Goal: Book appointment/travel/reservation

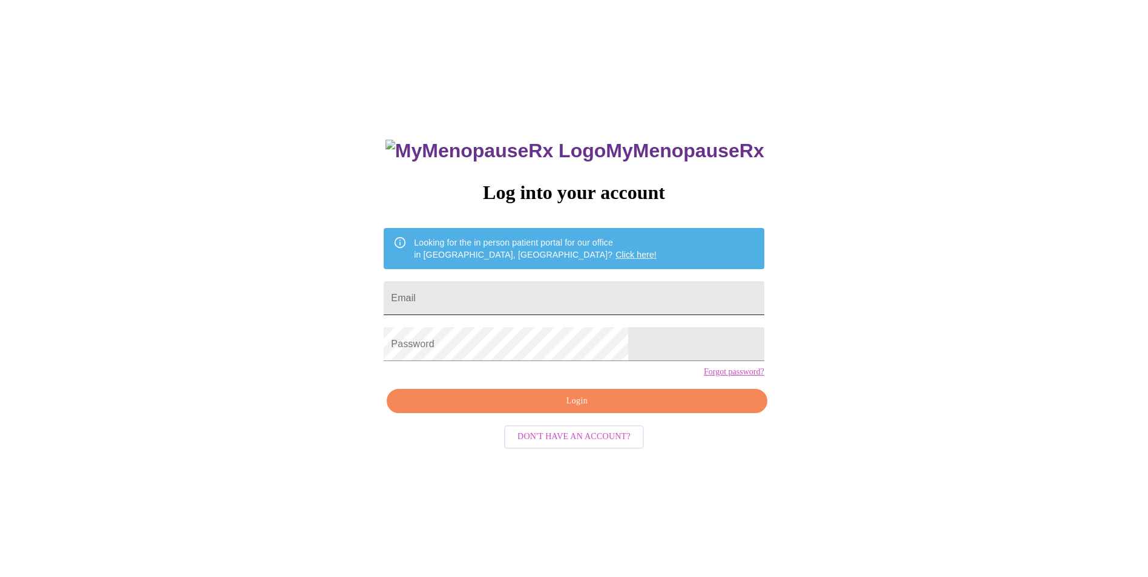
click at [488, 292] on input "Email" at bounding box center [574, 298] width 380 height 34
type input "[EMAIL_ADDRESS][DOMAIN_NAME]"
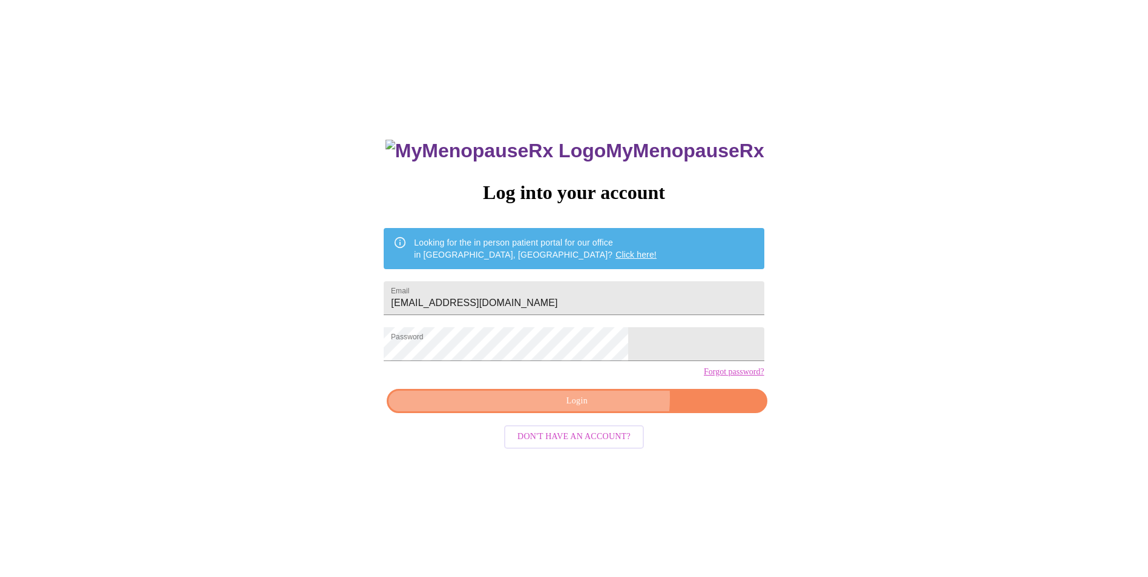
click at [597, 409] on span "Login" at bounding box center [577, 401] width 352 height 15
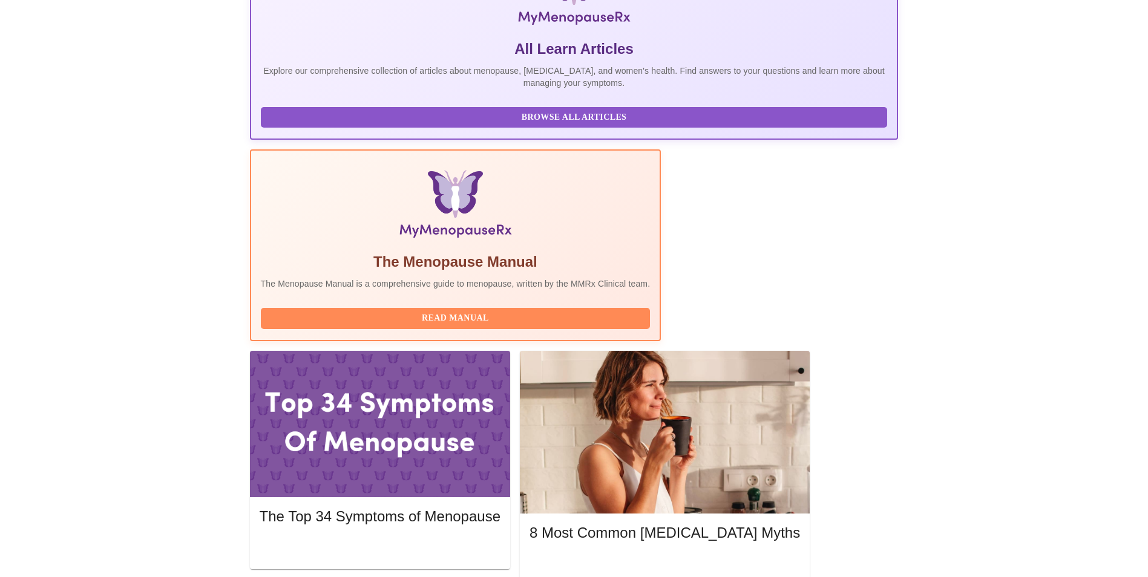
scroll to position [242, 0]
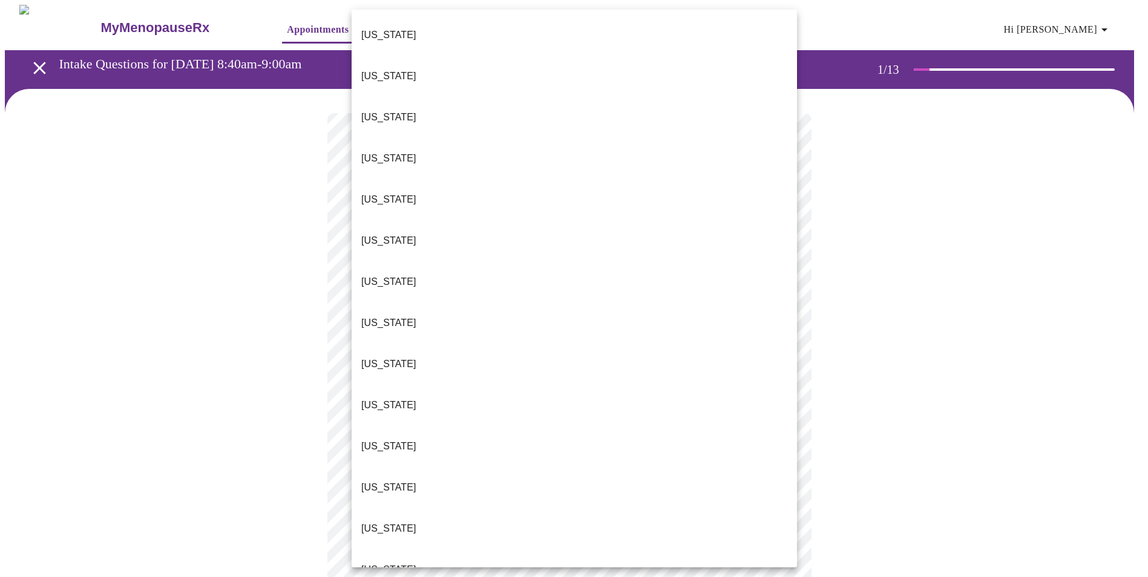
click at [479, 266] on body "MyMenopauseRx Appointments Messaging Labs Uploads Medications Community Refer a…" at bounding box center [574, 558] width 1138 height 1106
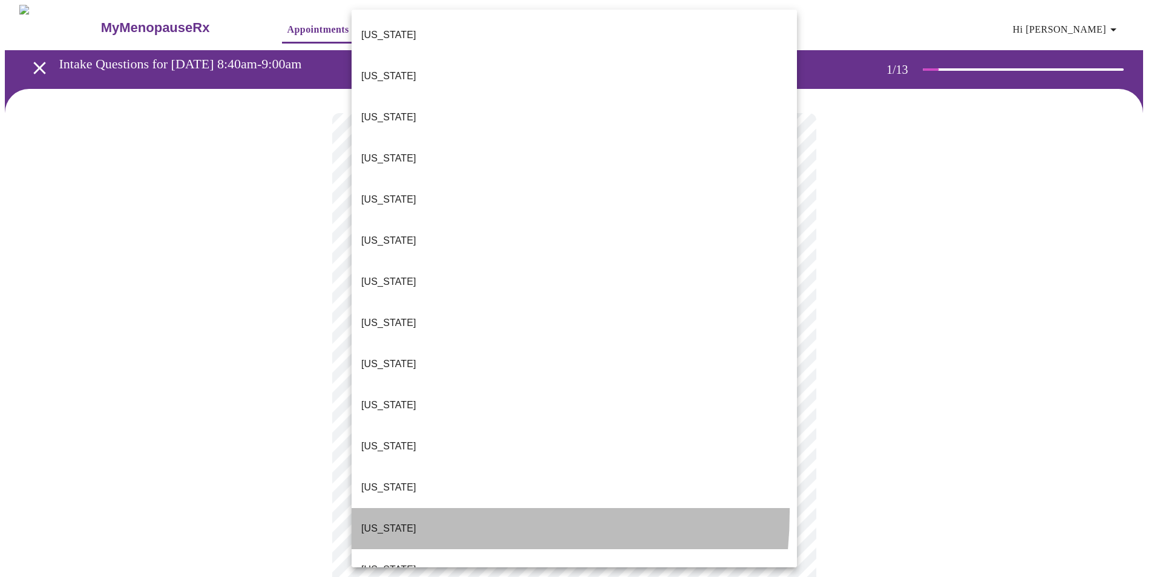
click at [386, 522] on p "[US_STATE]" at bounding box center [388, 529] width 55 height 15
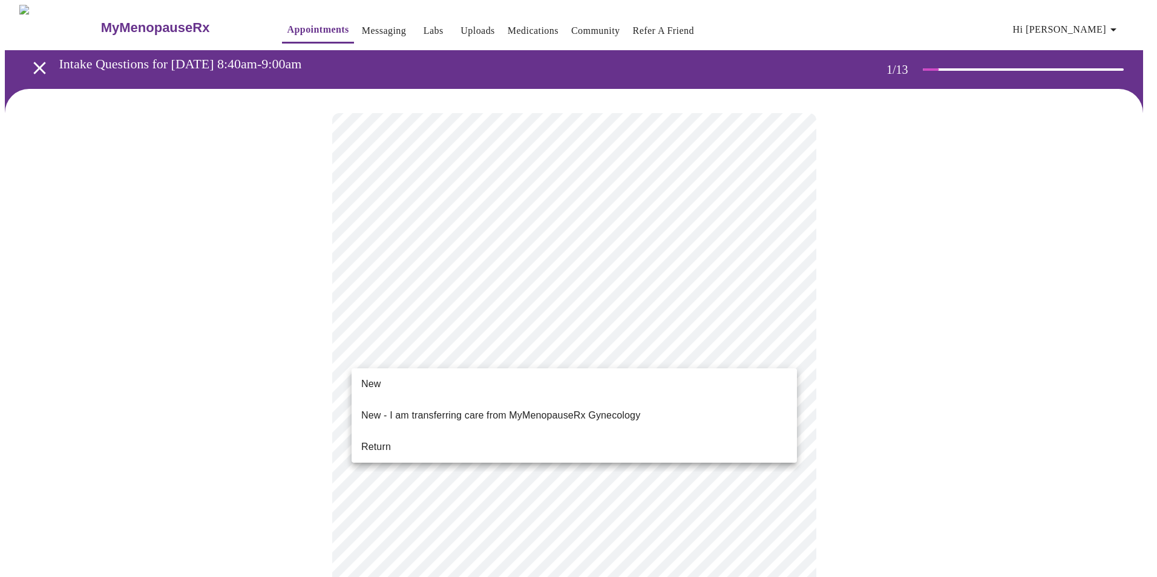
click at [457, 355] on body "MyMenopauseRx Appointments Messaging Labs Uploads Medications Community Refer a…" at bounding box center [578, 554] width 1147 height 1098
click at [393, 436] on li "Return" at bounding box center [574, 447] width 445 height 22
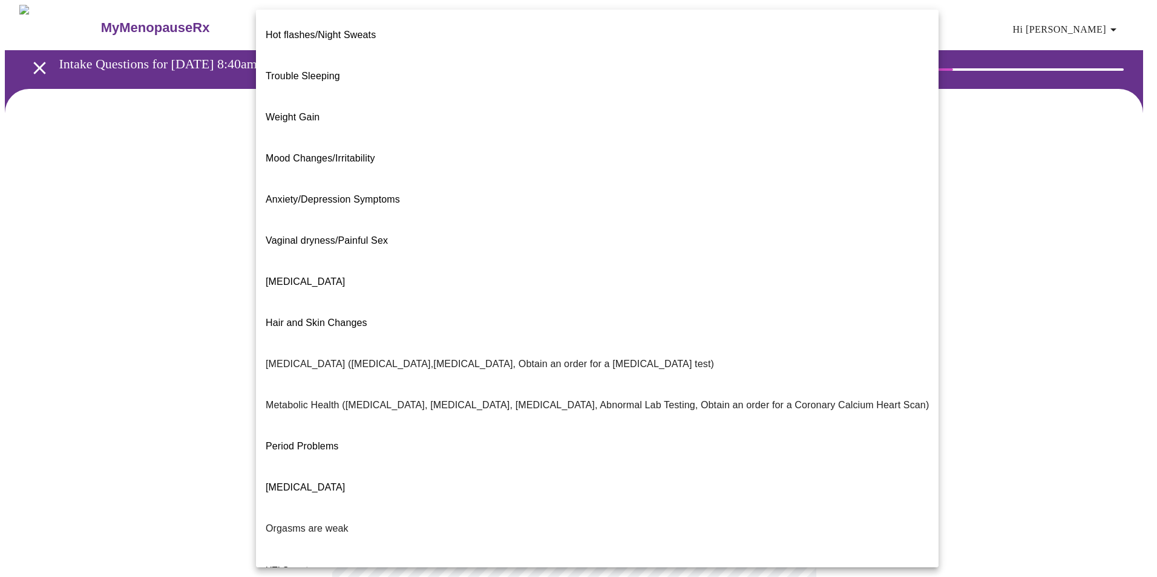
click at [564, 254] on body "MyMenopauseRx Appointments Messaging Labs Uploads Medications Community Refer a…" at bounding box center [578, 368] width 1147 height 727
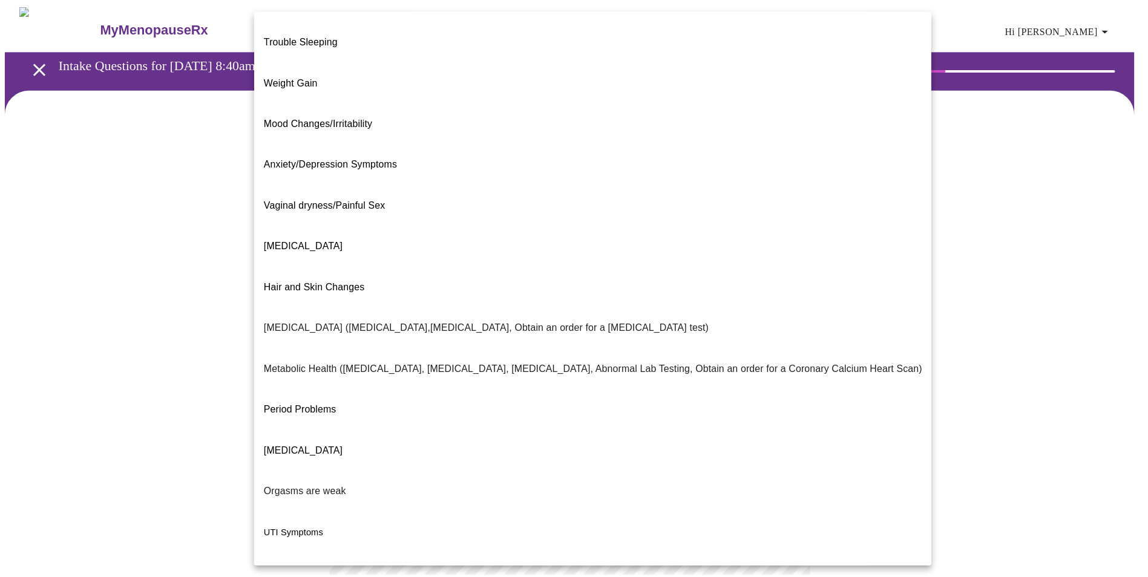
scroll to position [50, 0]
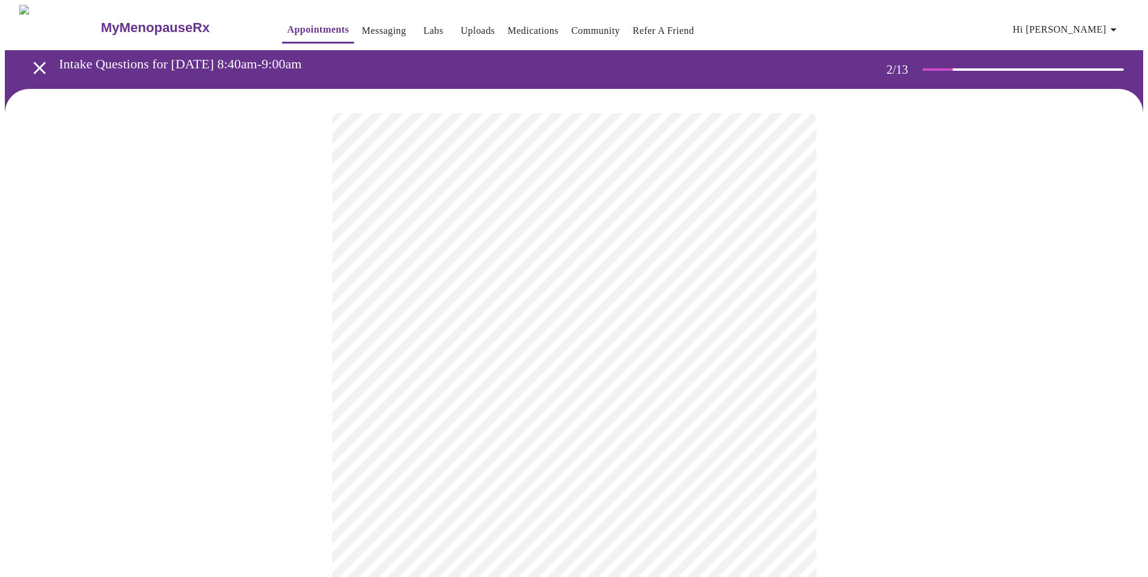
click at [553, 375] on body "MyMenopauseRx Appointments Messaging Labs Uploads Medications Community Refer a…" at bounding box center [574, 365] width 1138 height 720
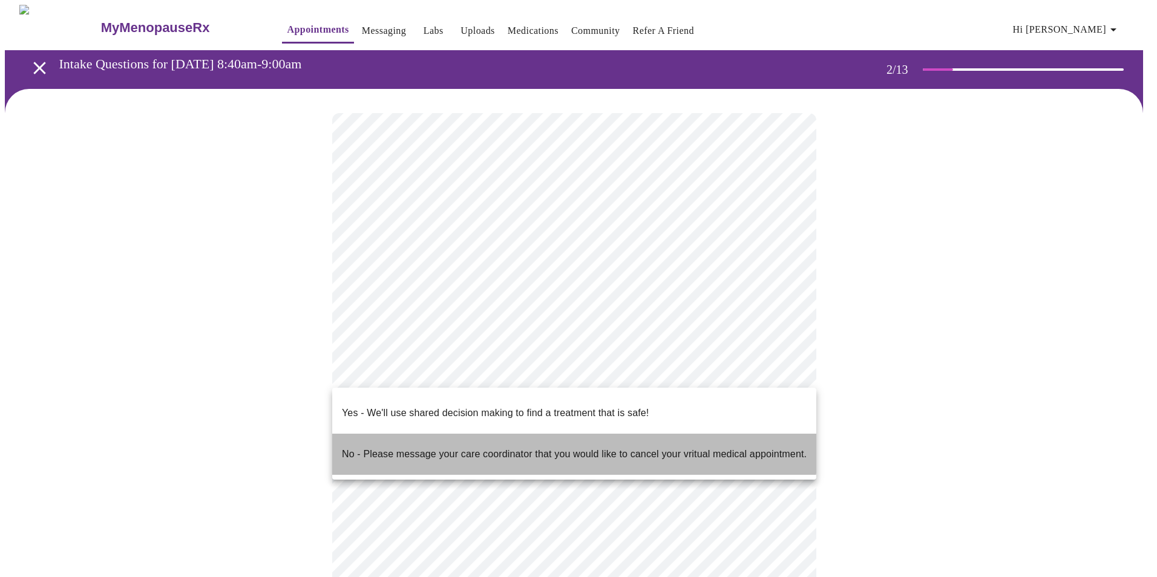
click at [449, 447] on p "No - Please message your care coordinator that you would like to cancel your vr…" at bounding box center [574, 454] width 465 height 15
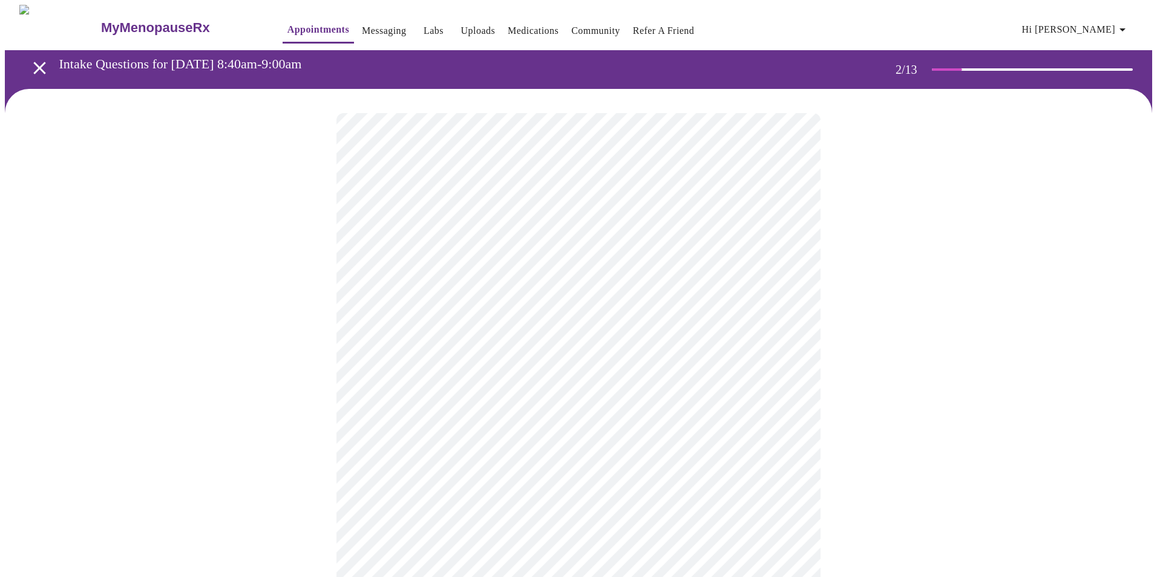
click at [628, 372] on body "MyMenopauseRx Appointments Messaging Labs Uploads Medications Community Refer a…" at bounding box center [578, 361] width 1147 height 713
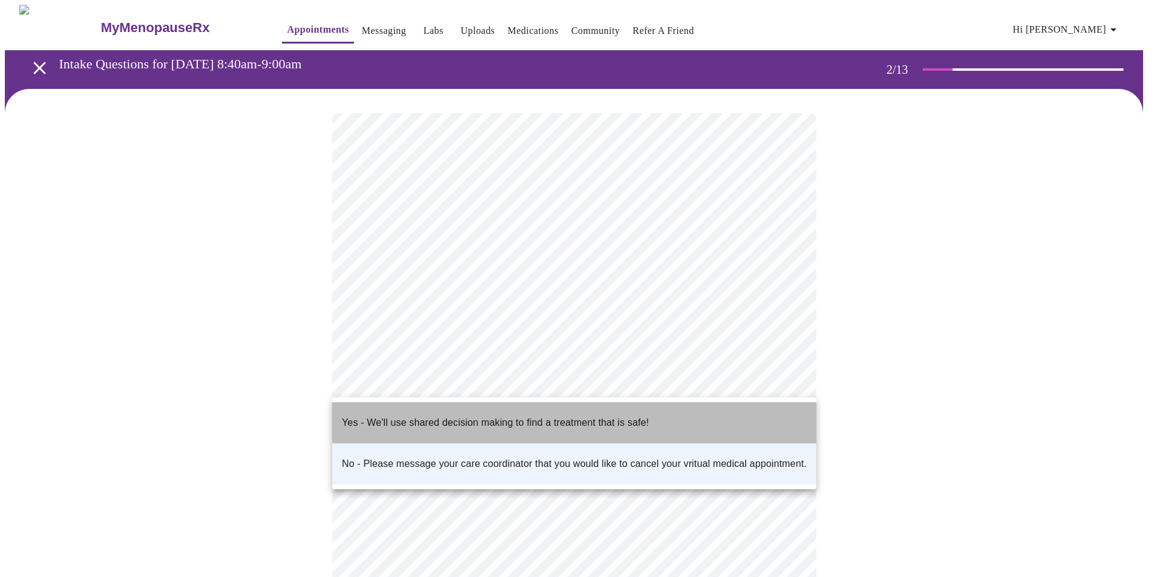
click at [431, 416] on p "Yes - We'll use shared decision making to find a treatment that is safe!" at bounding box center [495, 423] width 307 height 15
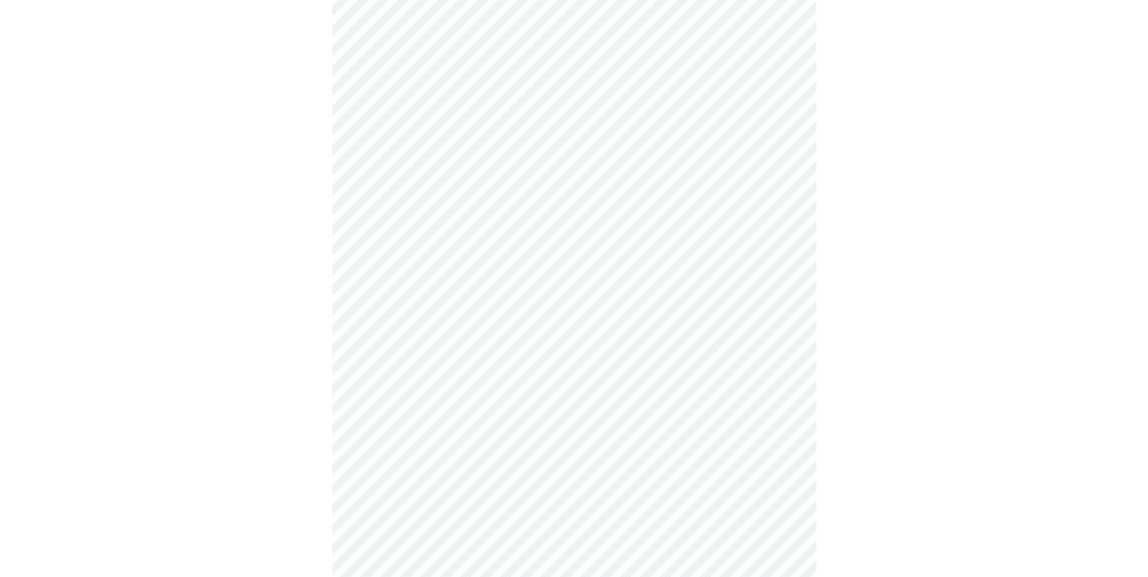
scroll to position [61, 0]
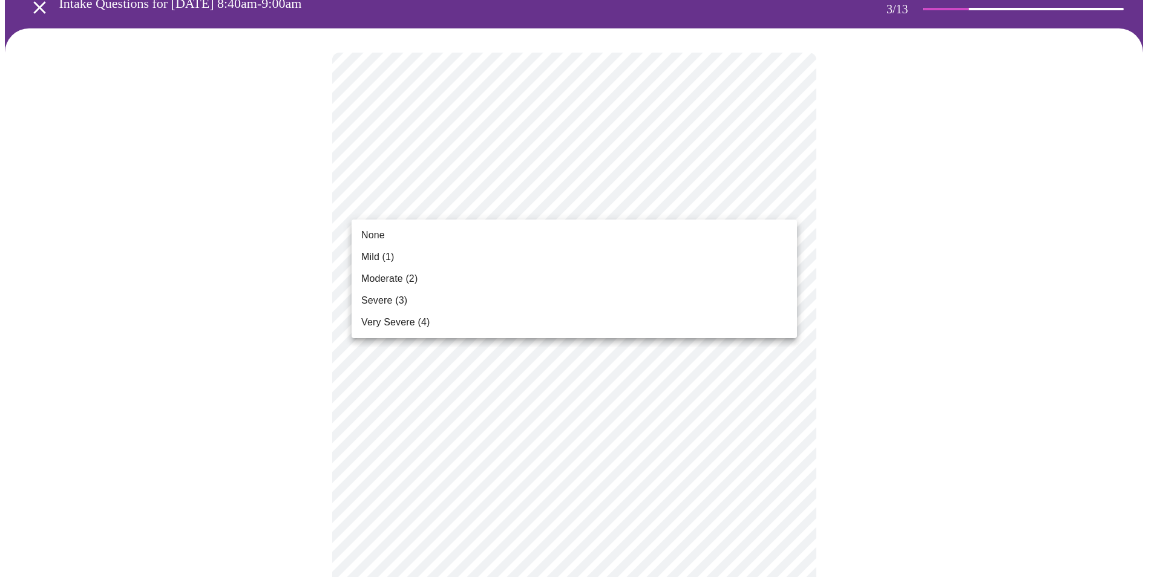
click at [387, 254] on span "Mild (1)" at bounding box center [377, 257] width 33 height 15
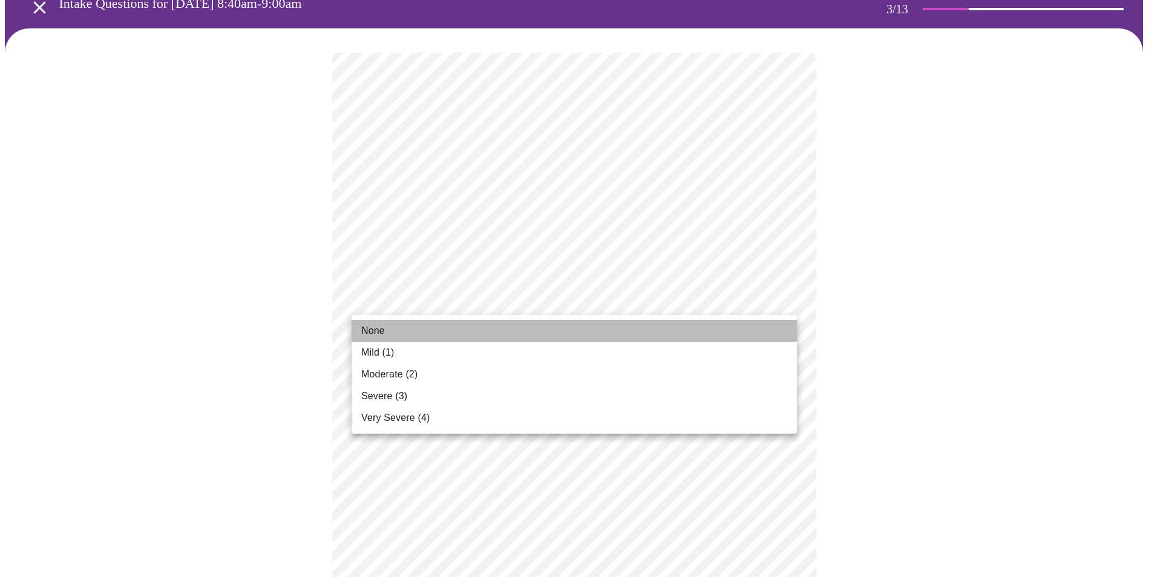
click at [430, 331] on li "None" at bounding box center [574, 331] width 445 height 22
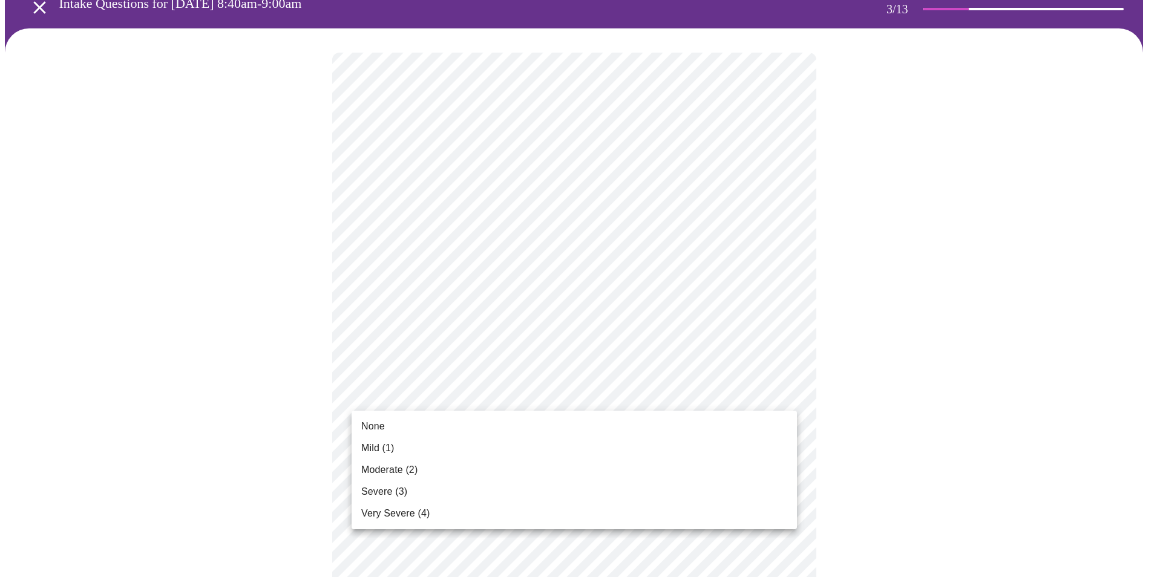
click at [430, 448] on li "Mild (1)" at bounding box center [574, 449] width 445 height 22
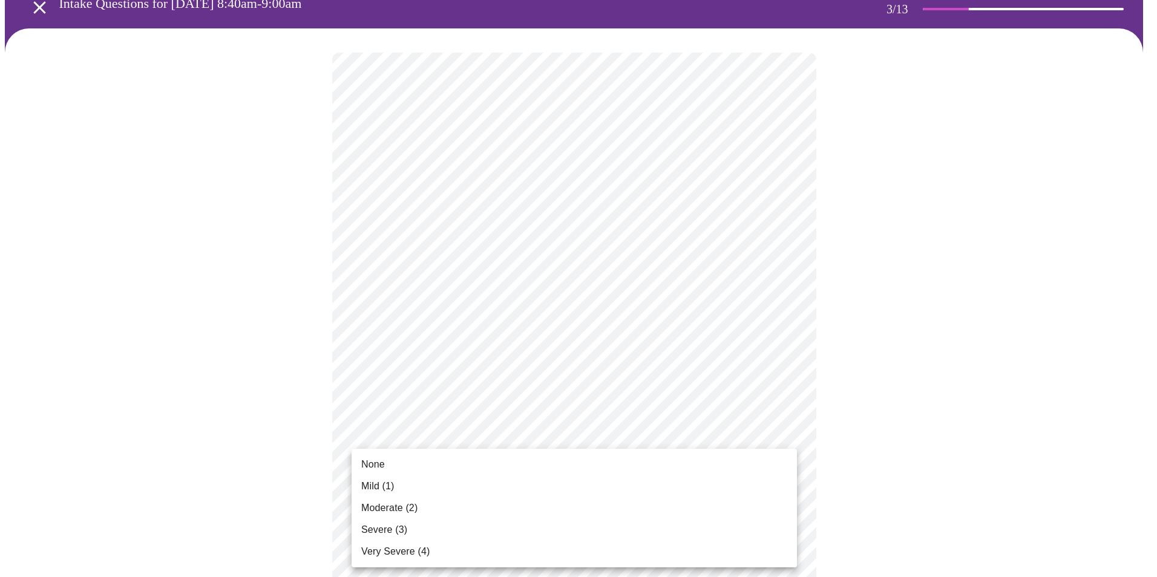
click at [471, 493] on li "Mild (1)" at bounding box center [574, 487] width 445 height 22
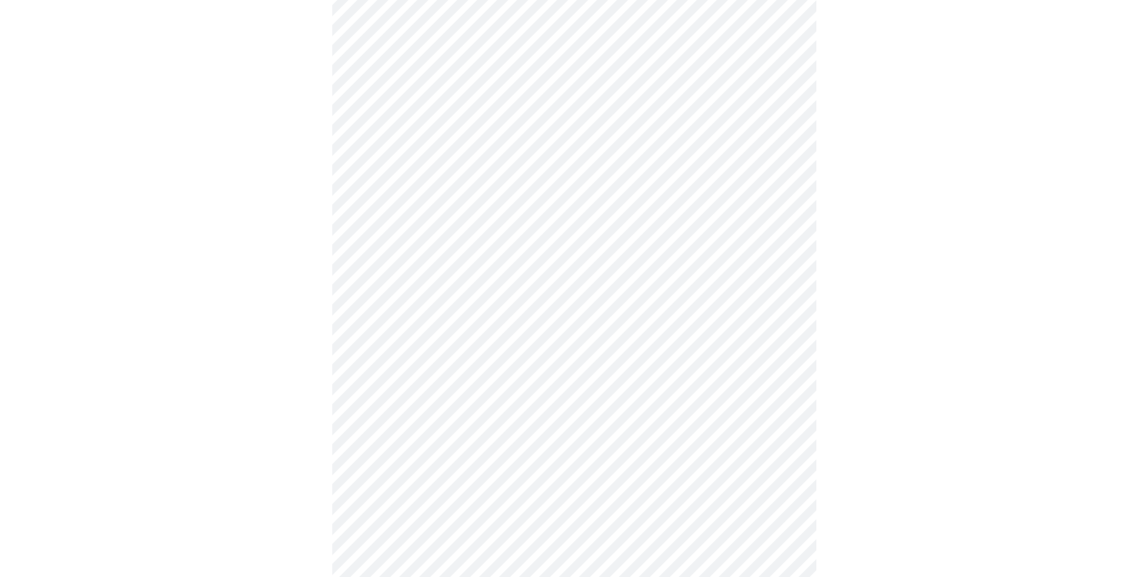
scroll to position [303, 0]
click at [510, 330] on body "MyMenopauseRx Appointments Messaging Labs Uploads Medications Community Refer a…" at bounding box center [574, 473] width 1138 height 1542
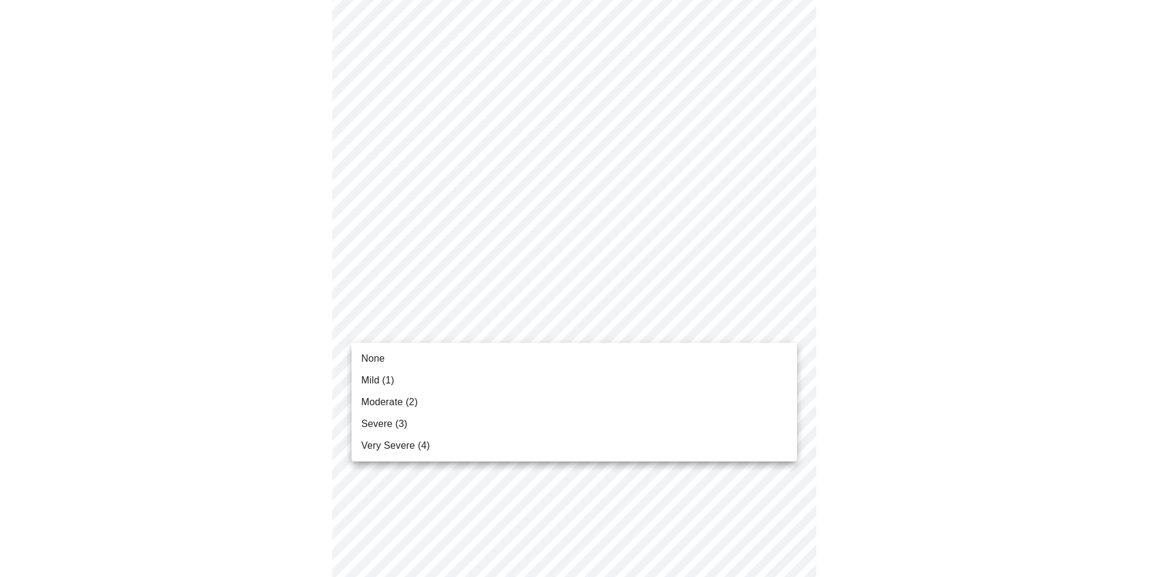
click at [468, 371] on li "Mild (1)" at bounding box center [574, 381] width 445 height 22
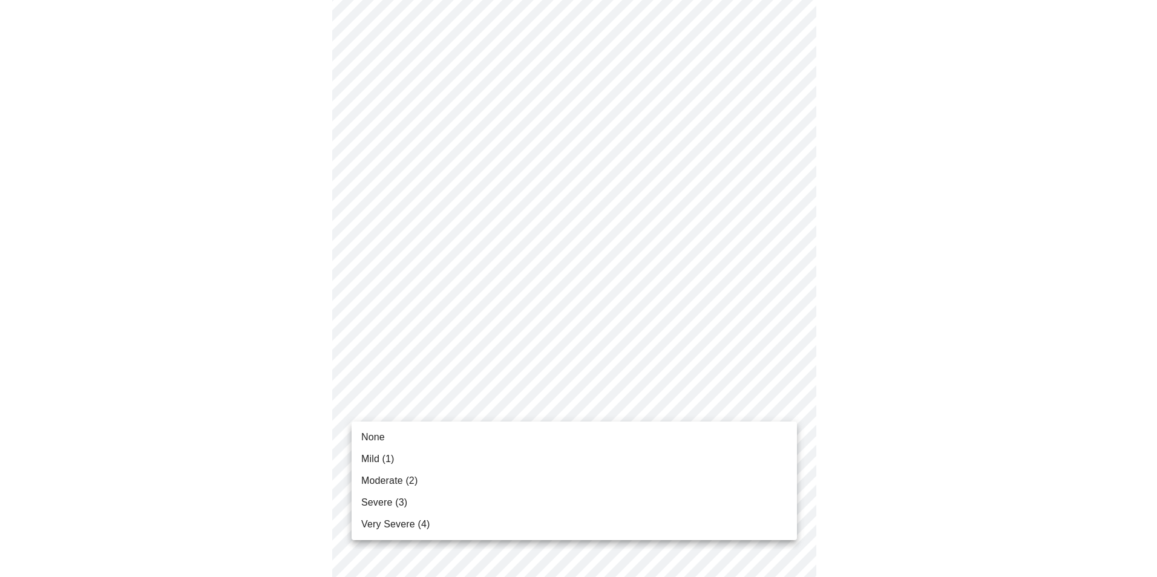
click at [514, 413] on body "MyMenopauseRx Appointments Messaging Labs Uploads Medications Community Refer a…" at bounding box center [578, 464] width 1147 height 1525
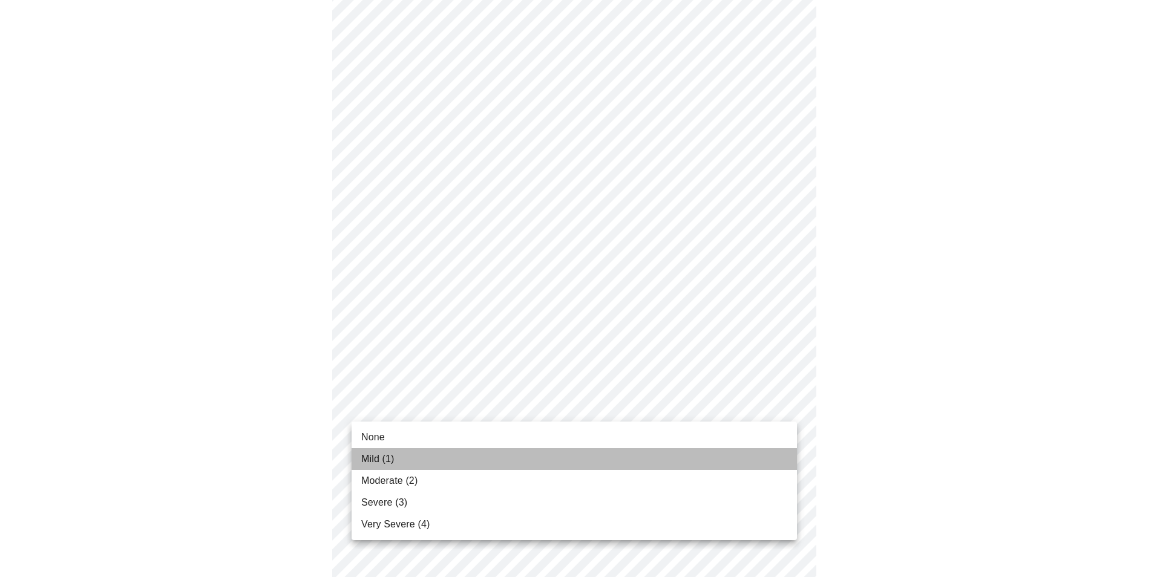
click at [451, 453] on li "Mild (1)" at bounding box center [574, 459] width 445 height 22
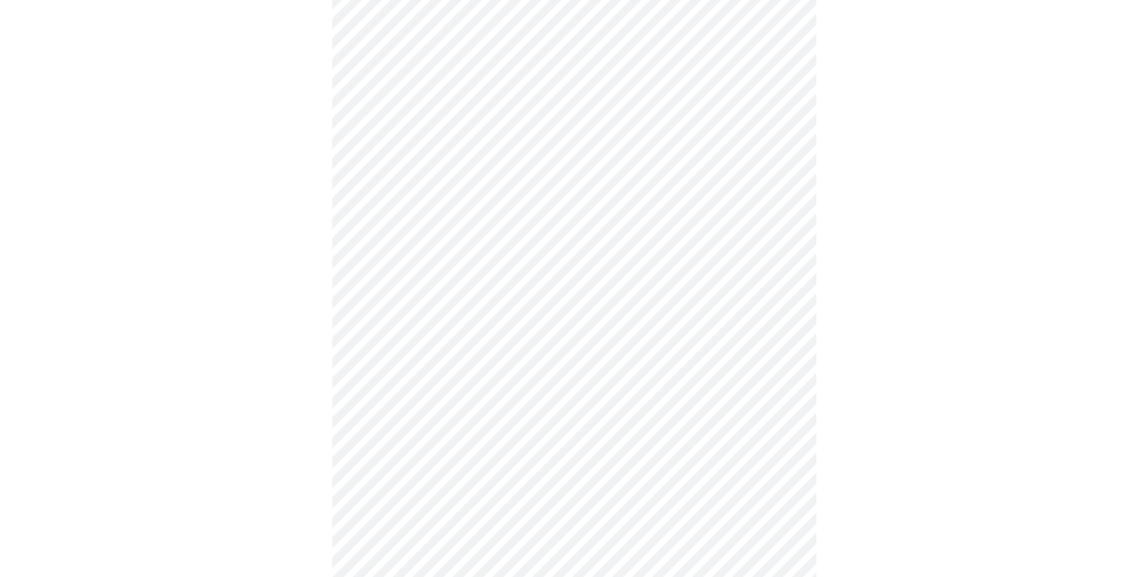
scroll to position [424, 0]
click at [523, 389] on body "MyMenopauseRx Appointments Messaging Labs Uploads Medications Community Refer a…" at bounding box center [578, 335] width 1147 height 1508
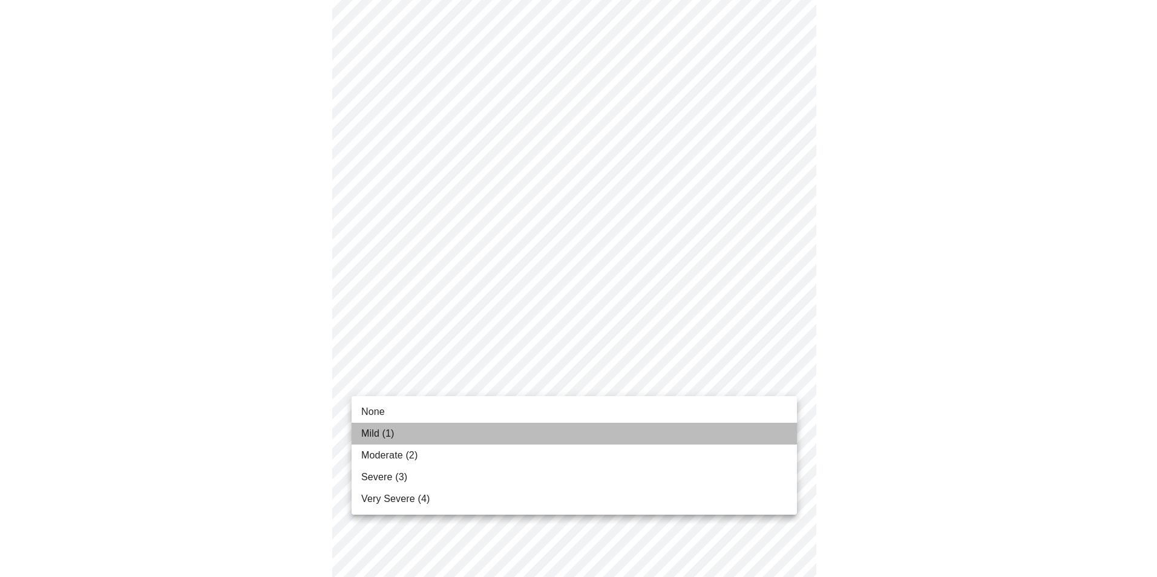
click at [465, 439] on li "Mild (1)" at bounding box center [574, 434] width 445 height 22
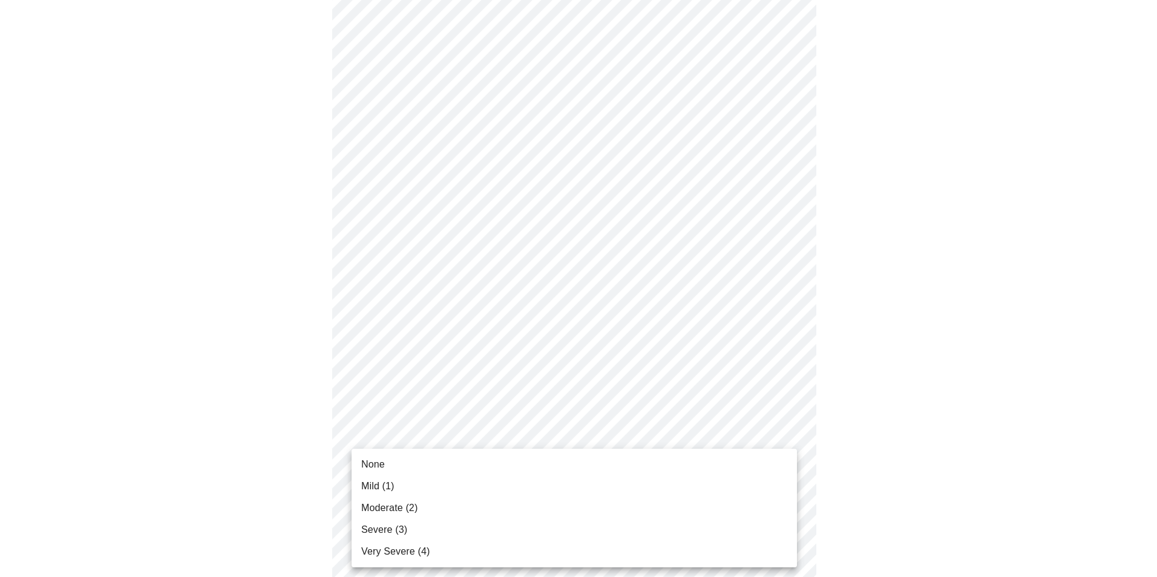
click at [516, 480] on body "MyMenopauseRx Appointments Messaging Labs Uploads Medications Community Refer a…" at bounding box center [578, 326] width 1147 height 1491
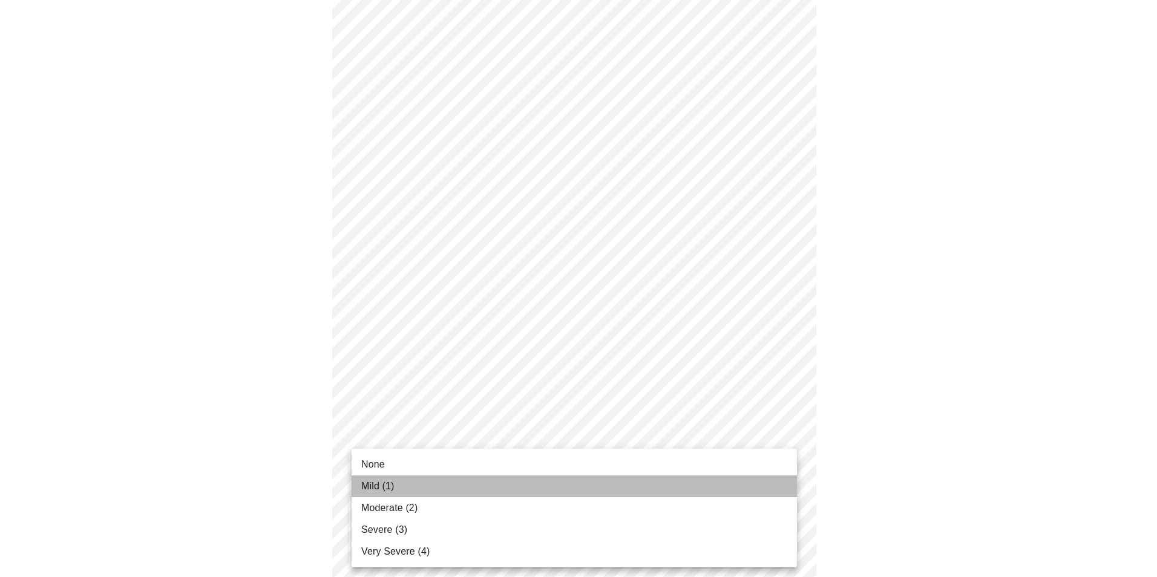
click at [493, 482] on li "Mild (1)" at bounding box center [574, 487] width 445 height 22
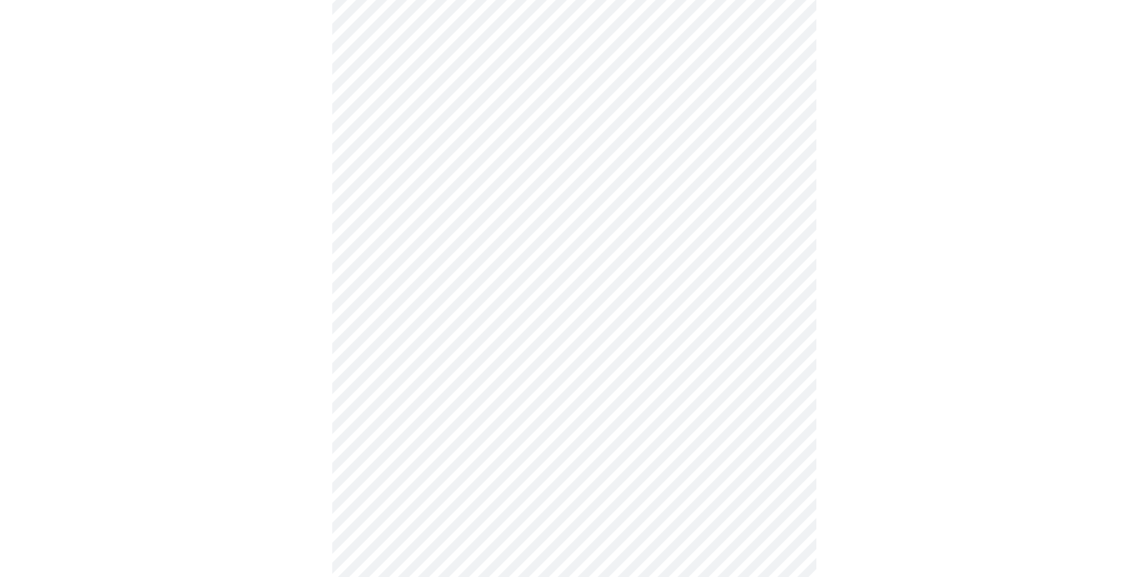
scroll to position [605, 0]
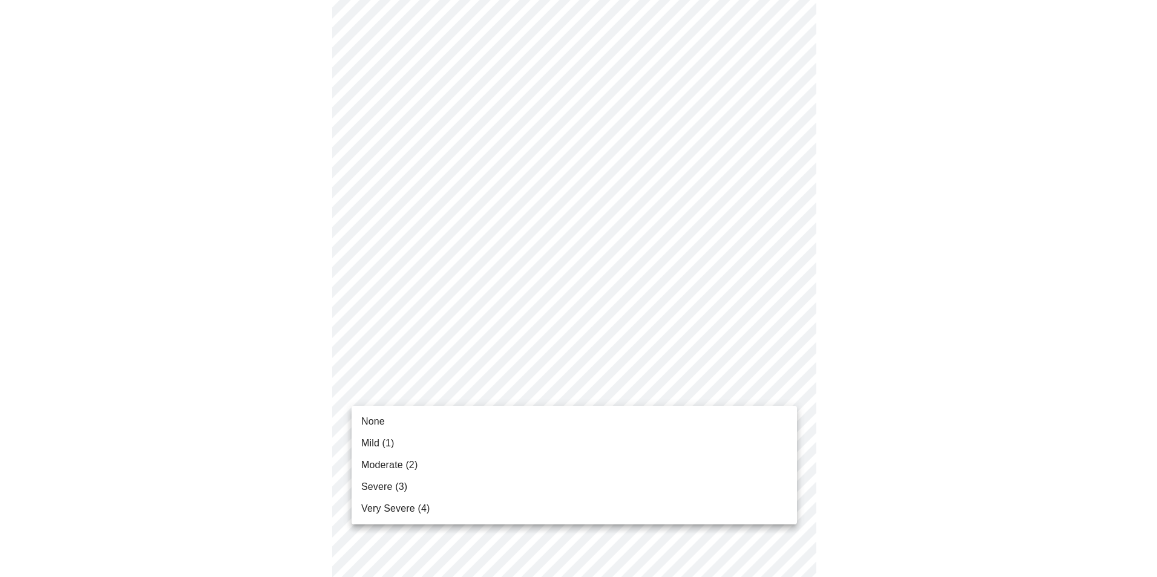
click at [482, 398] on body "MyMenopauseRx Appointments Messaging Labs Uploads Medications Community Refer a…" at bounding box center [578, 137] width 1147 height 1474
click at [480, 409] on ul "None Mild (1) Moderate (2) Severe (3) Very Severe (4)" at bounding box center [574, 465] width 445 height 119
click at [478, 411] on li "None" at bounding box center [574, 422] width 445 height 22
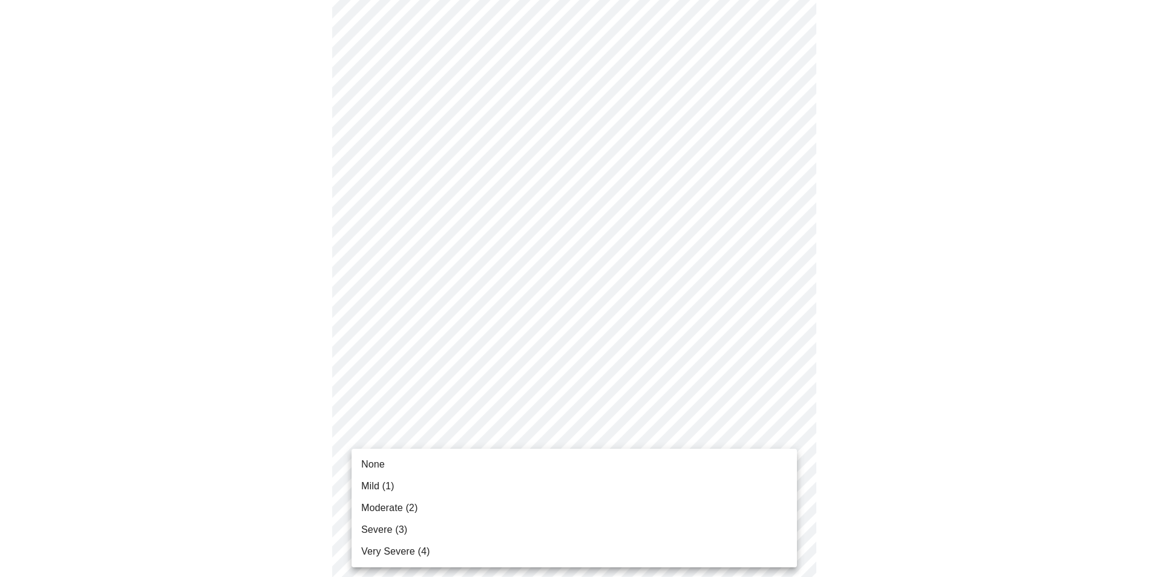
click at [531, 484] on body "MyMenopauseRx Appointments Messaging Labs Uploads Medications Community Refer a…" at bounding box center [578, 128] width 1147 height 1457
click at [501, 464] on li "None" at bounding box center [574, 465] width 445 height 22
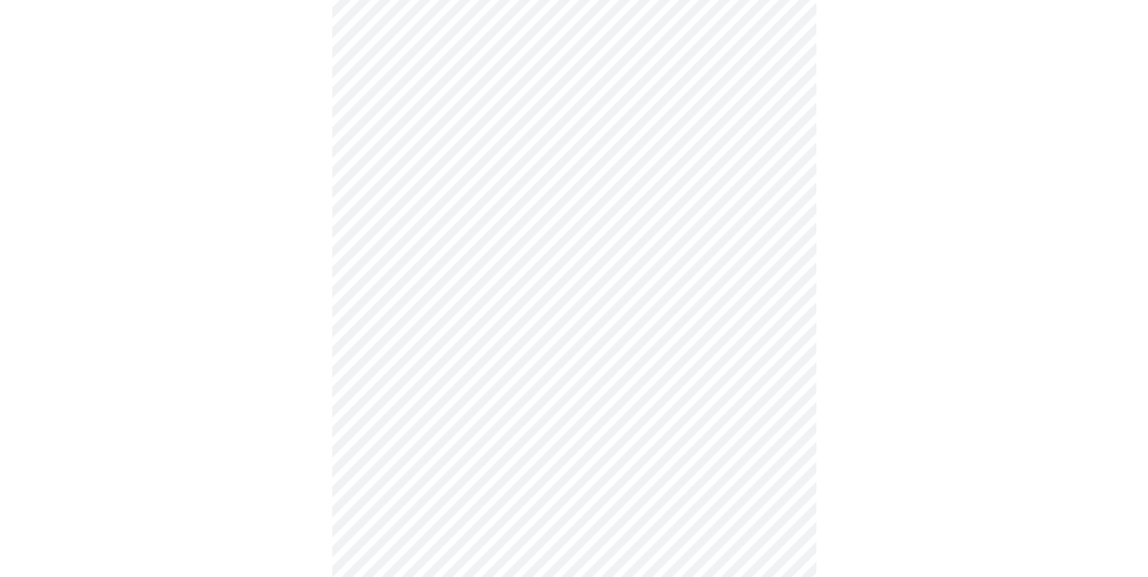
scroll to position [726, 0]
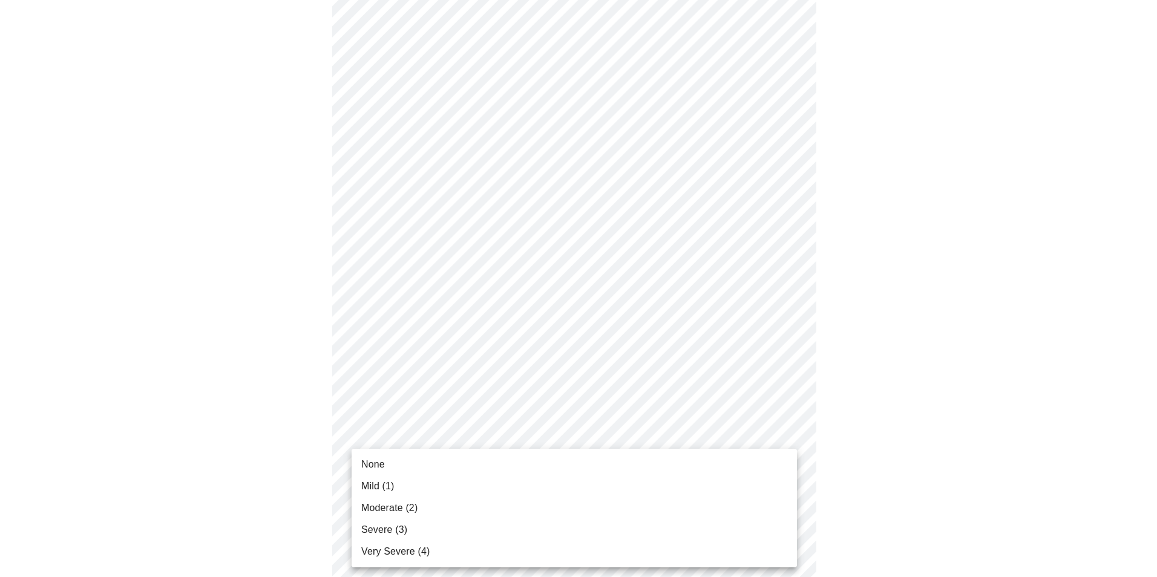
drag, startPoint x: 496, startPoint y: 485, endPoint x: 500, endPoint y: 466, distance: 19.2
click at [500, 466] on ul "None Mild (1) Moderate (2) Severe (3) Very Severe (4)" at bounding box center [574, 508] width 445 height 119
click at [500, 465] on li "None" at bounding box center [574, 465] width 445 height 22
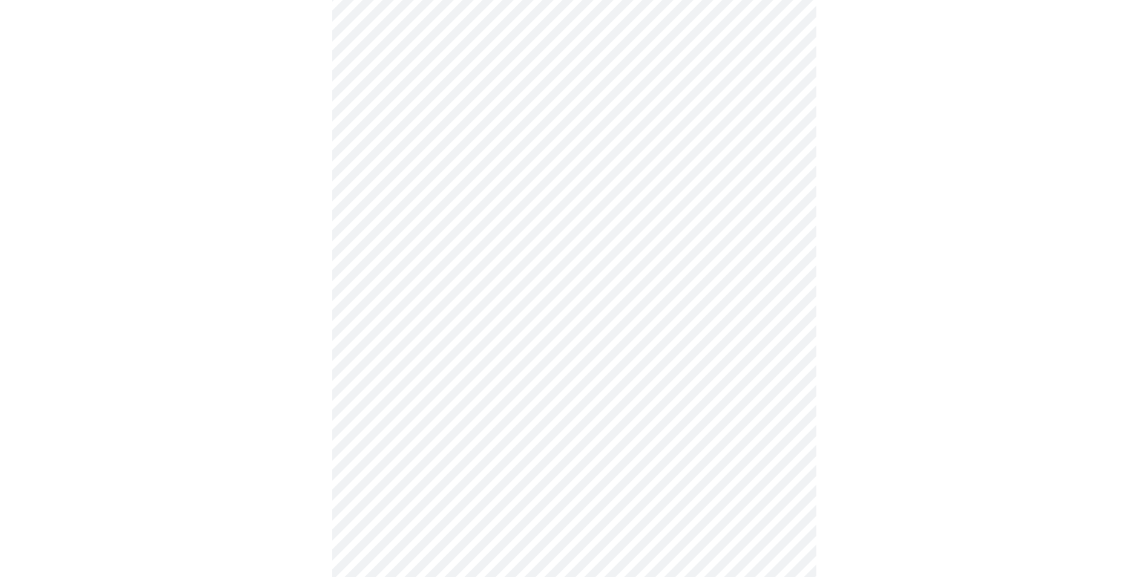
scroll to position [484, 0]
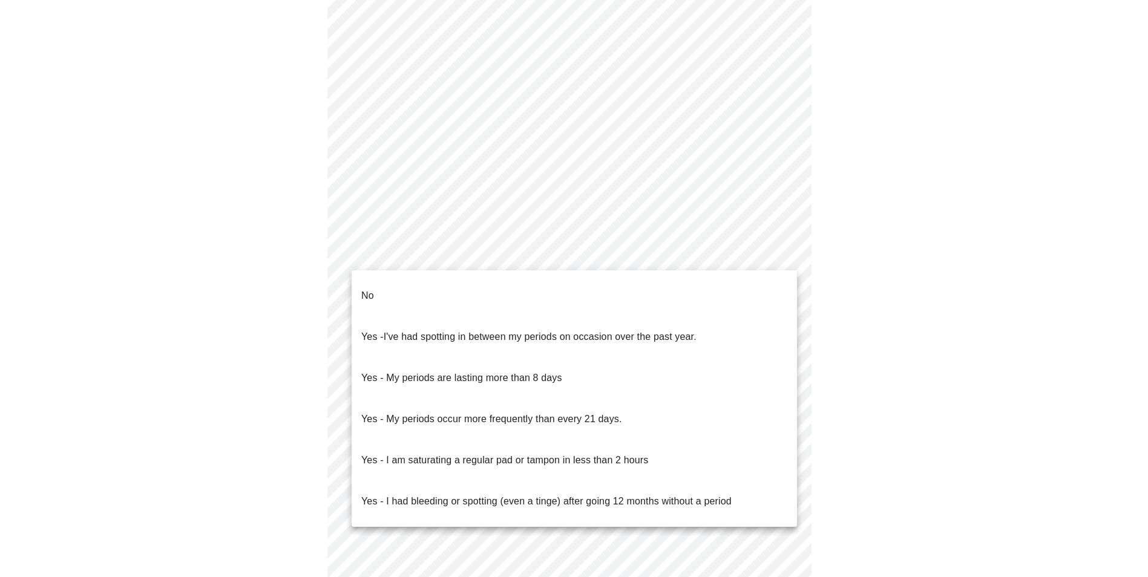
click at [557, 255] on body "MyMenopauseRx Appointments Messaging Labs Uploads Medications Community Refer a…" at bounding box center [574, 118] width 1138 height 1195
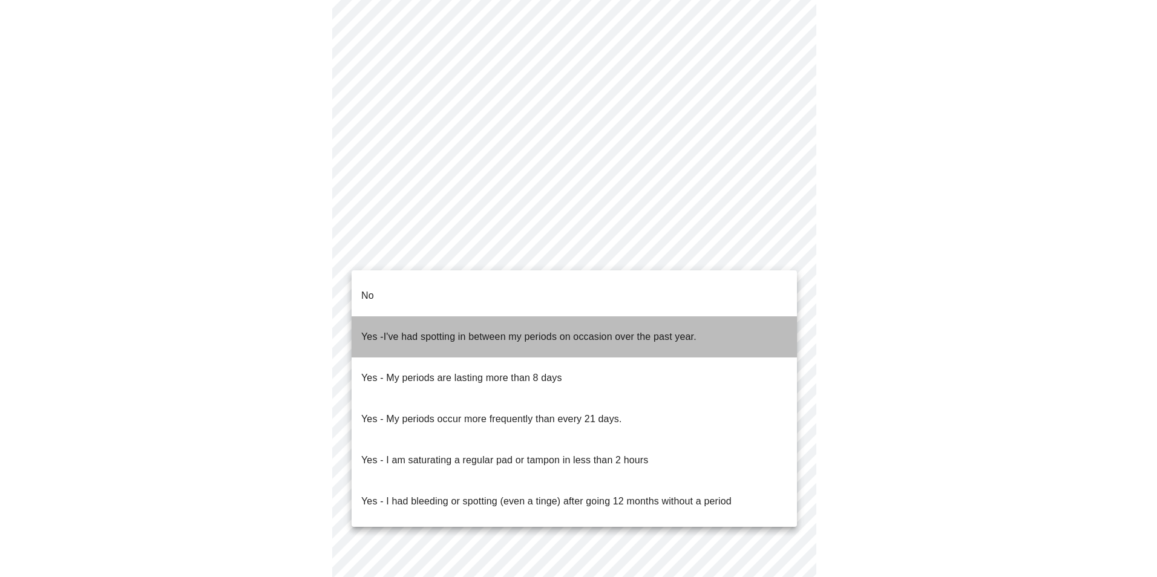
click at [462, 332] on span "I've had spotting in between my periods on occasion over the past year." at bounding box center [540, 337] width 313 height 10
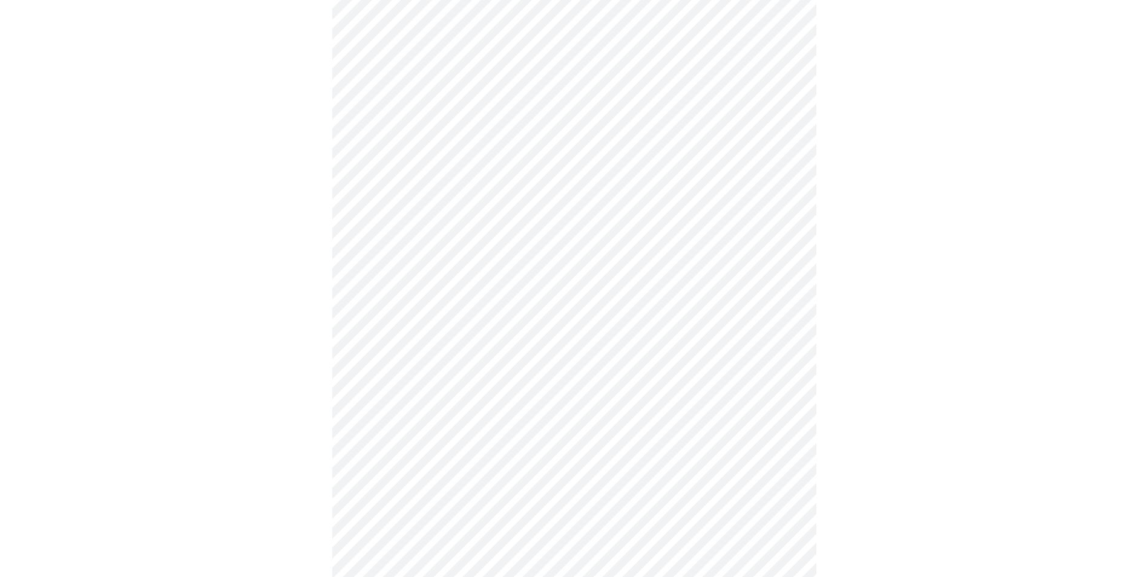
click at [573, 348] on body "MyMenopauseRx Appointments Messaging Labs Uploads Medications Community Refer a…" at bounding box center [574, 114] width 1138 height 1187
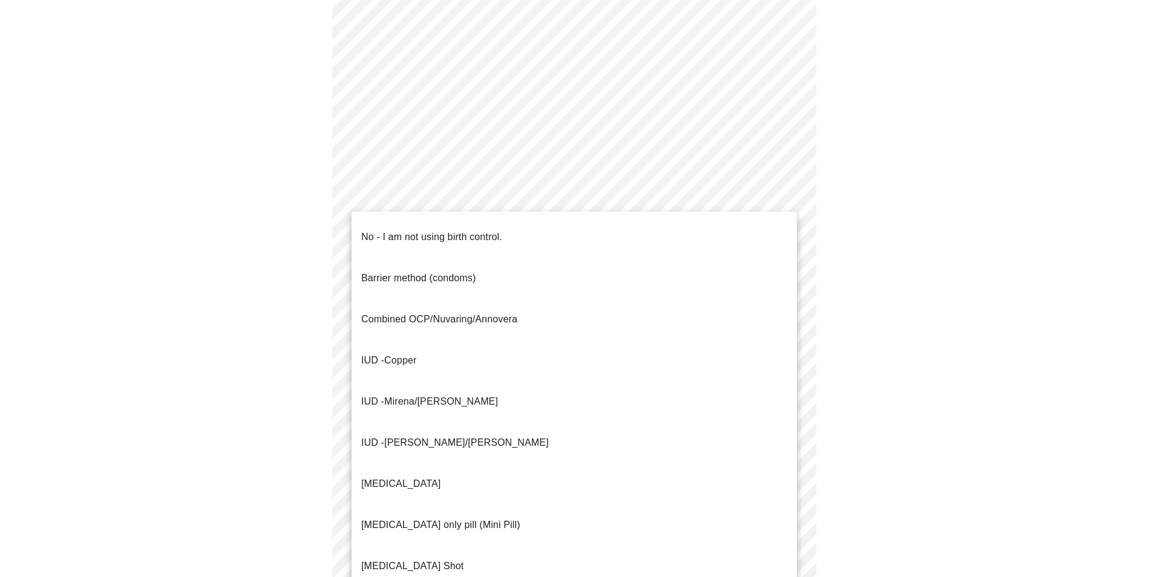
click at [900, 338] on div at bounding box center [578, 288] width 1157 height 577
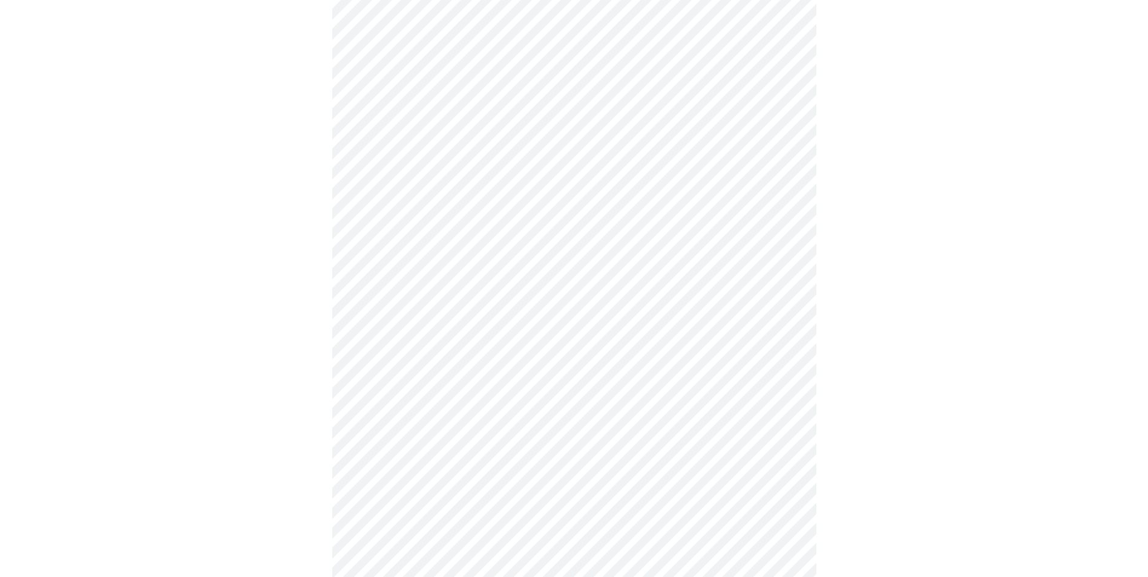
click at [548, 346] on body "MyMenopauseRx Appointments Messaging Labs Uploads Medications Community Refer a…" at bounding box center [574, 114] width 1138 height 1187
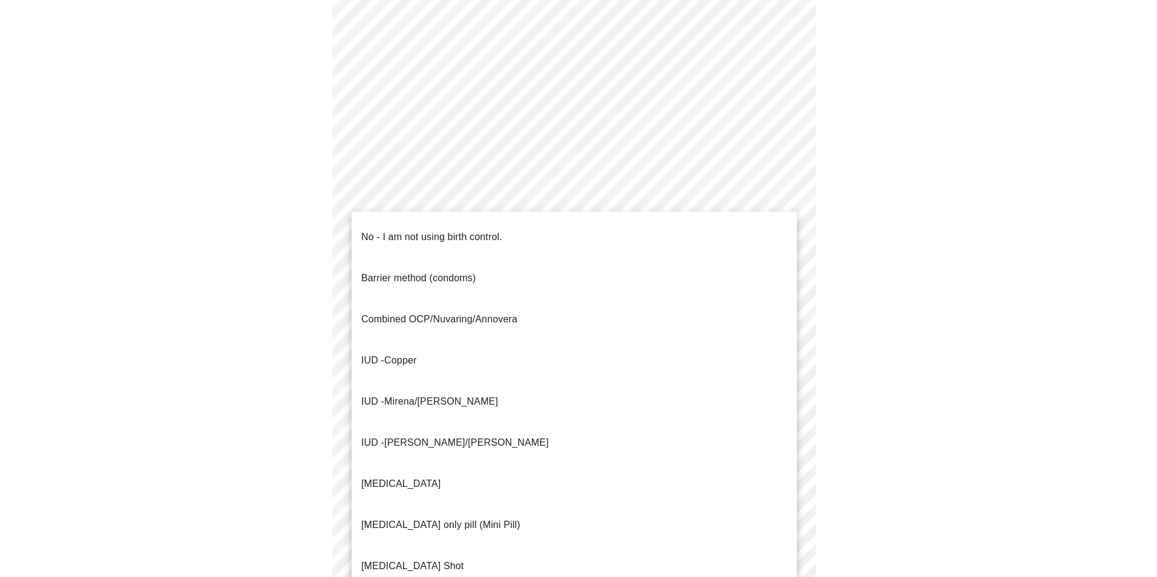
click at [493, 235] on span "No - I am not using birth control." at bounding box center [431, 237] width 141 height 34
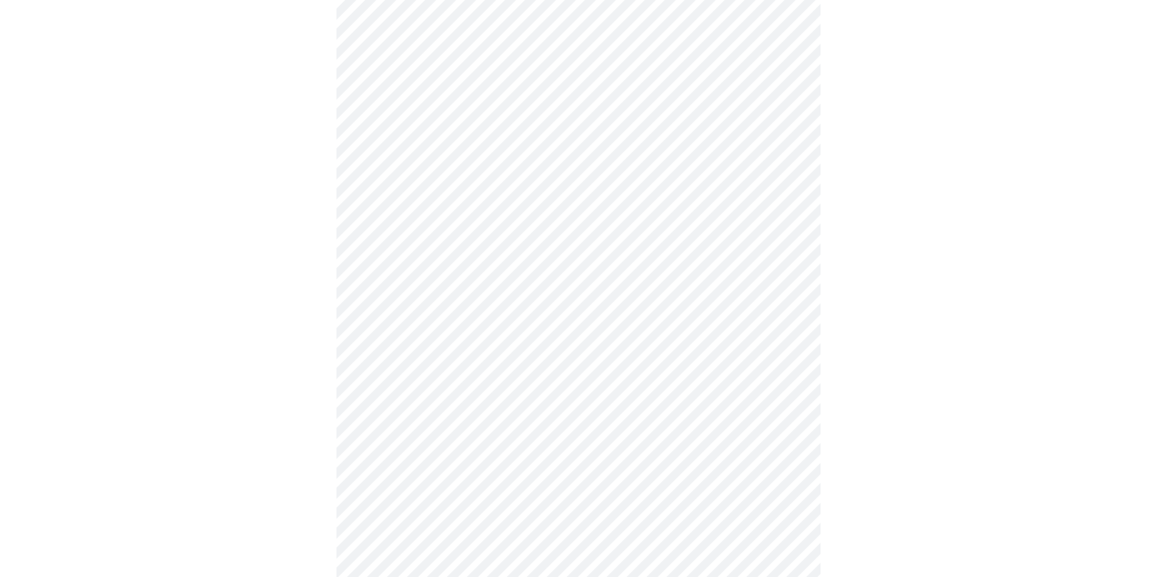
click at [520, 427] on body "MyMenopauseRx Appointments Messaging Labs Uploads Medications Community Refer a…" at bounding box center [578, 111] width 1147 height 1180
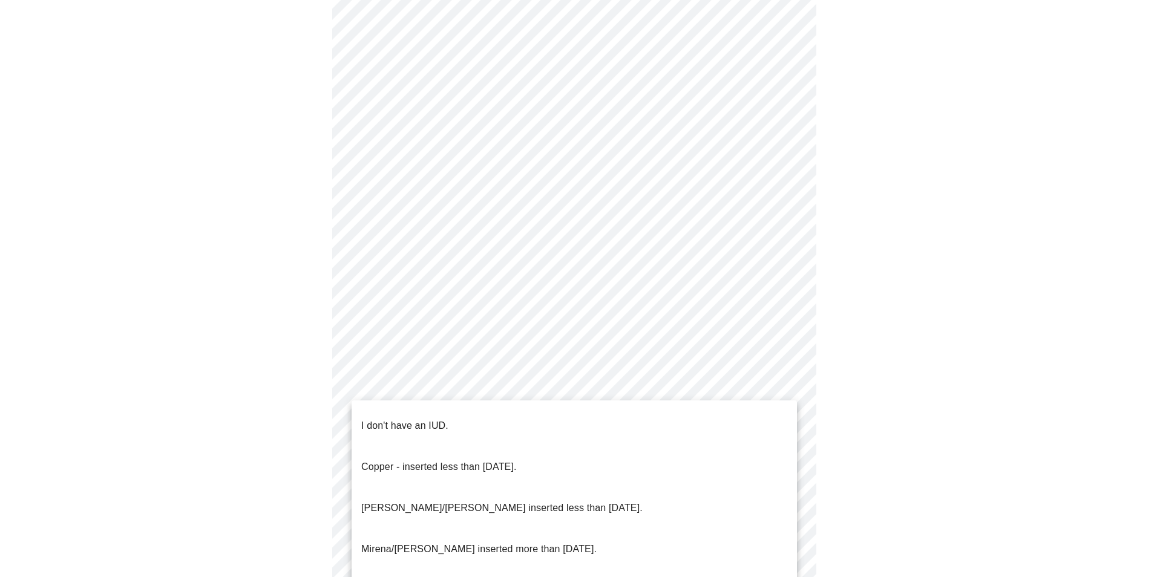
click at [453, 424] on li "I don't have an IUD." at bounding box center [574, 425] width 445 height 41
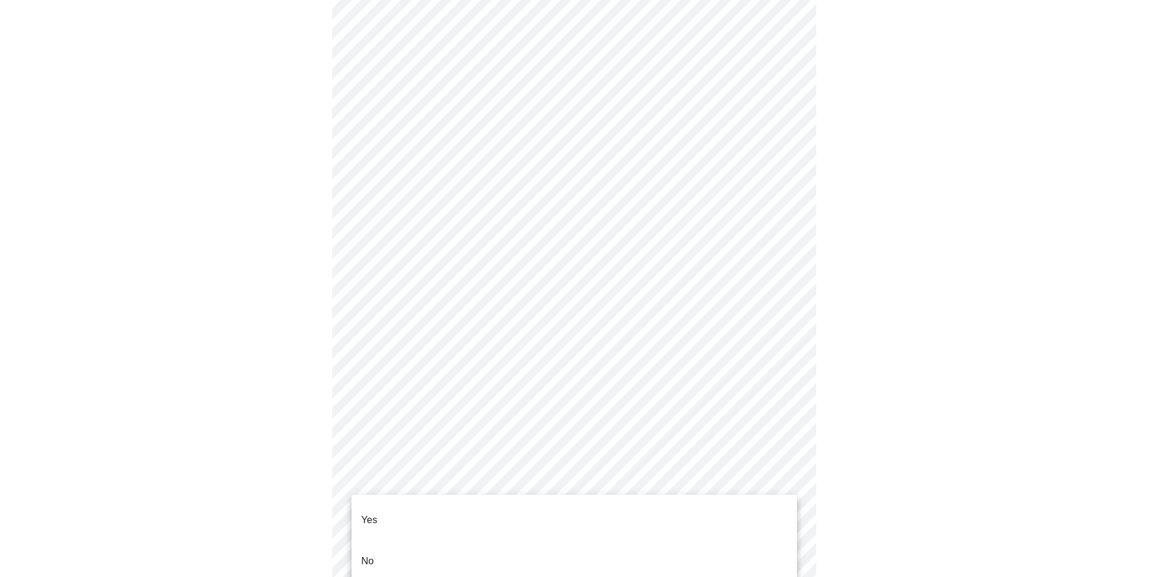
click at [537, 517] on body "MyMenopauseRx Appointments Messaging Labs Uploads Medications Community Refer a…" at bounding box center [578, 107] width 1147 height 1173
click at [474, 511] on li "Yes" at bounding box center [574, 520] width 445 height 41
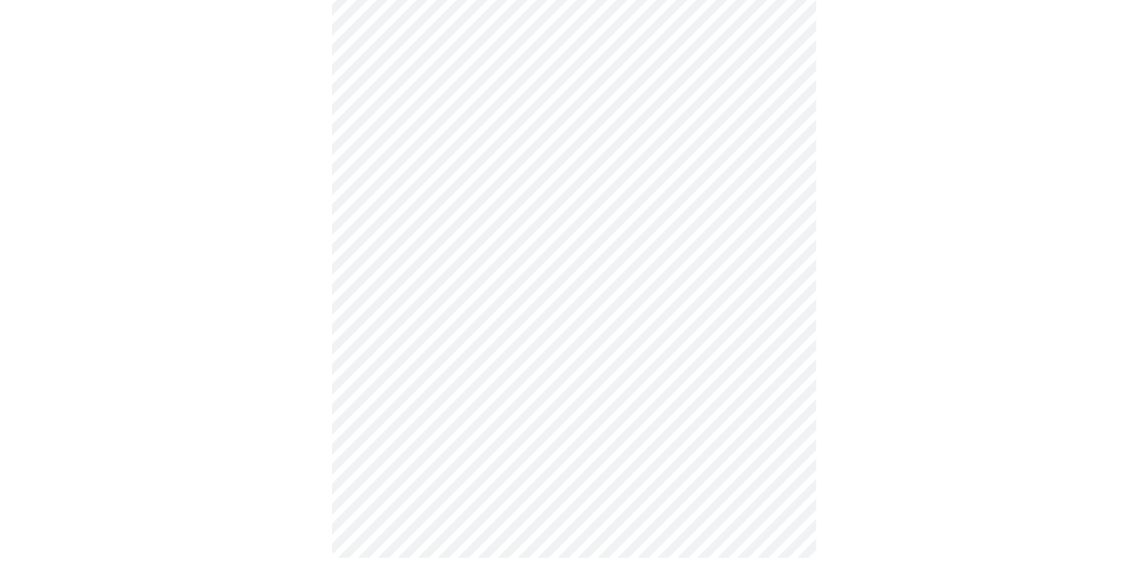
scroll to position [0, 0]
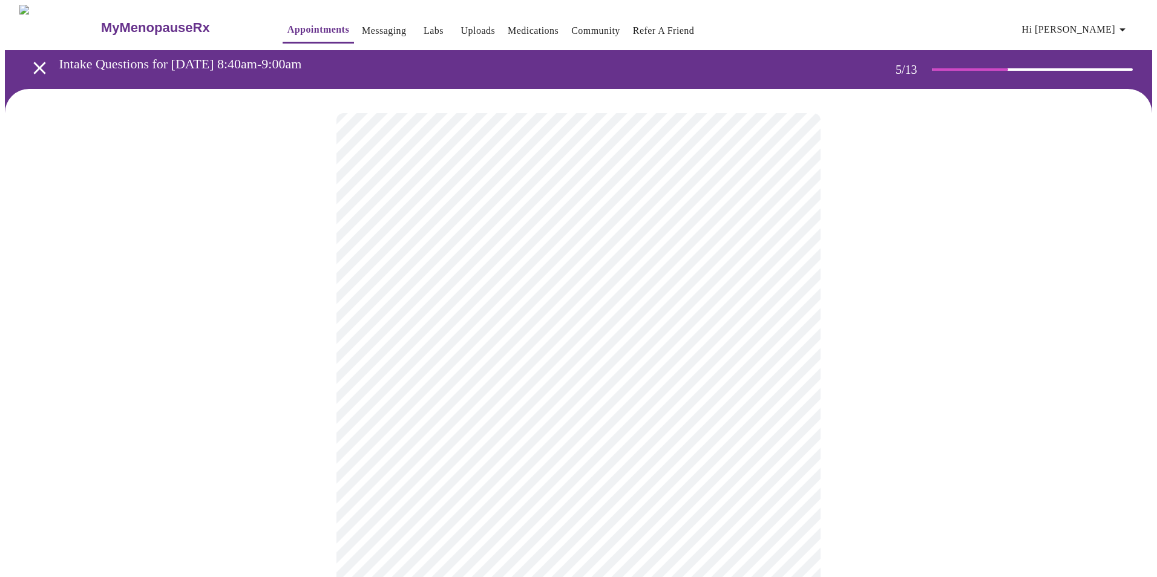
click at [634, 319] on body "MyMenopauseRx Appointments Messaging Labs Uploads Medications Community Refer a…" at bounding box center [578, 452] width 1147 height 895
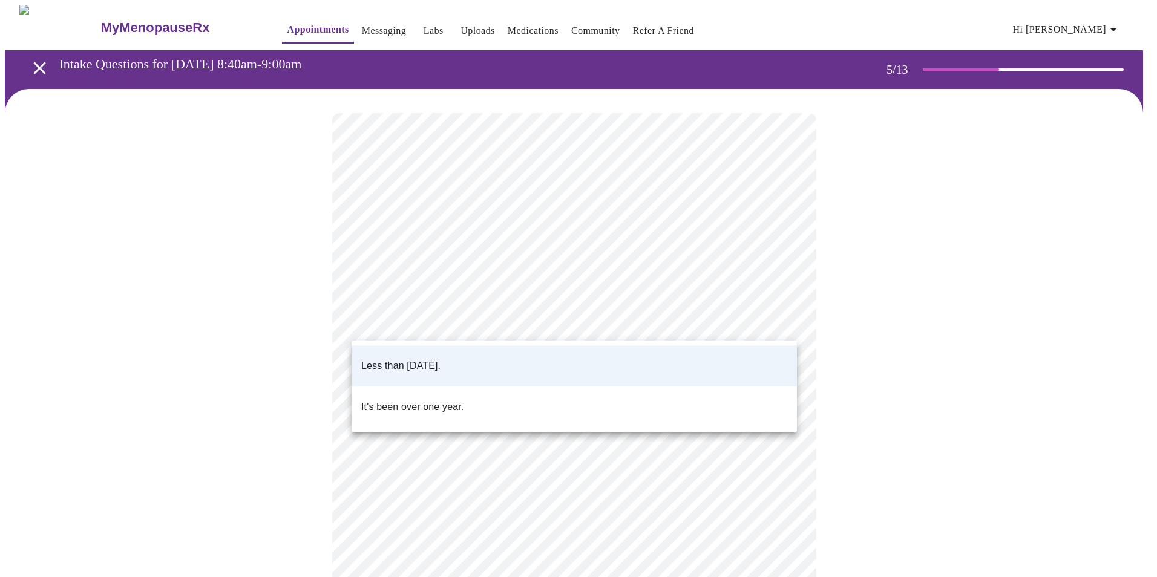
click at [953, 329] on div at bounding box center [578, 288] width 1157 height 577
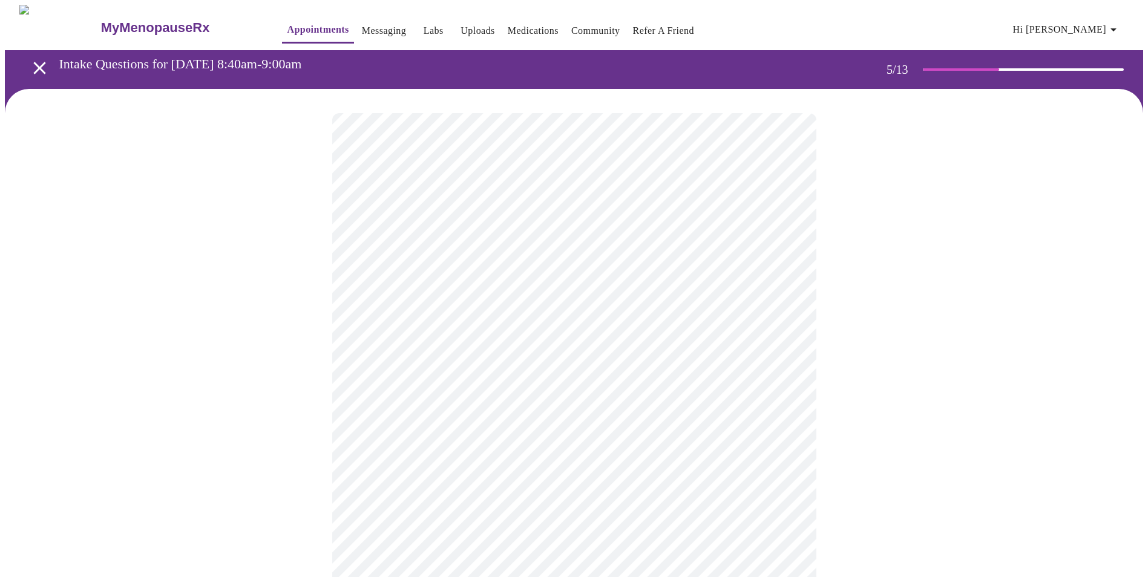
click at [597, 427] on body "MyMenopauseRx Appointments Messaging Labs Uploads Medications Community Refer a…" at bounding box center [574, 452] width 1138 height 895
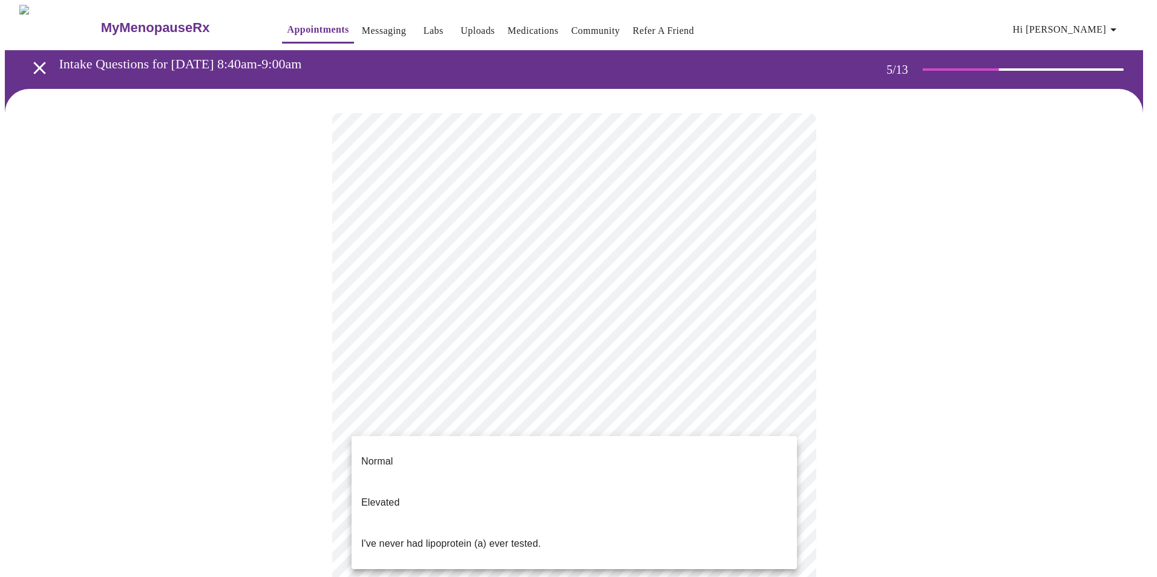
click at [565, 452] on li "Normal" at bounding box center [574, 461] width 445 height 41
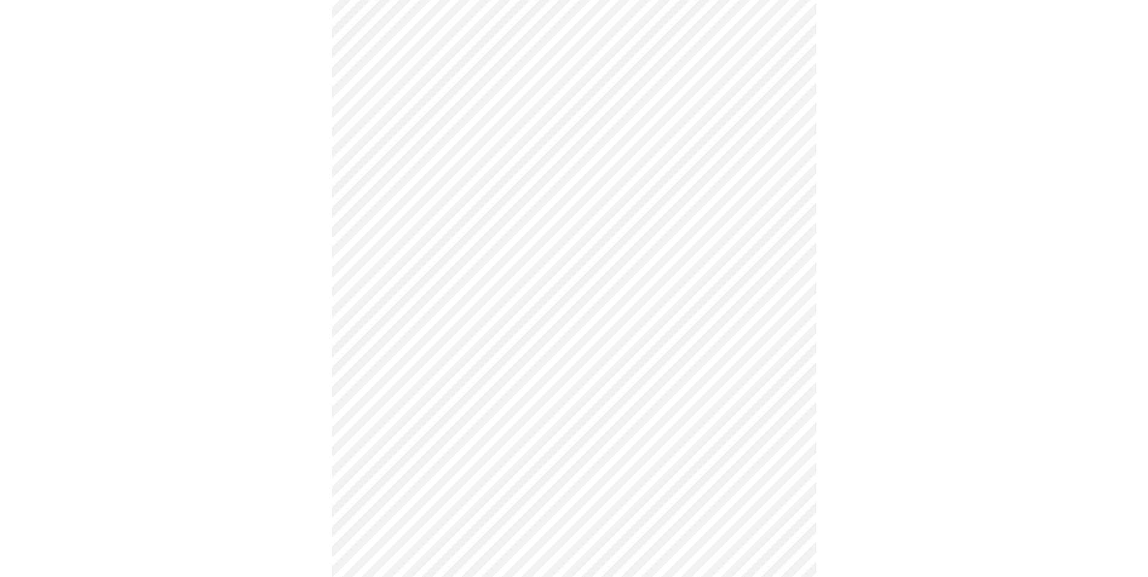
scroll to position [2975, 0]
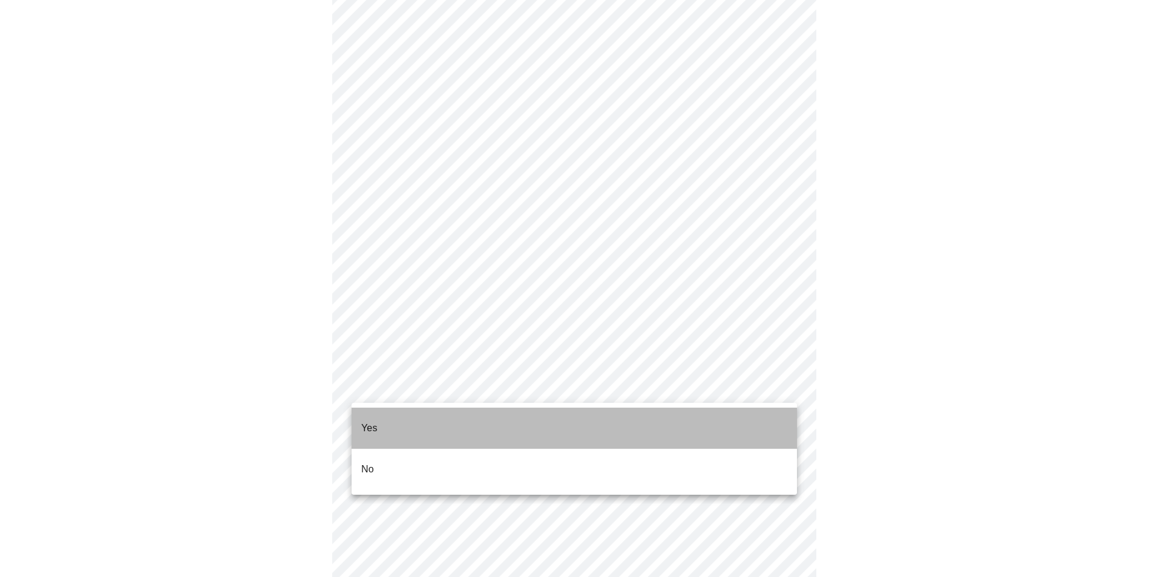
click at [401, 418] on li "Yes" at bounding box center [574, 428] width 445 height 41
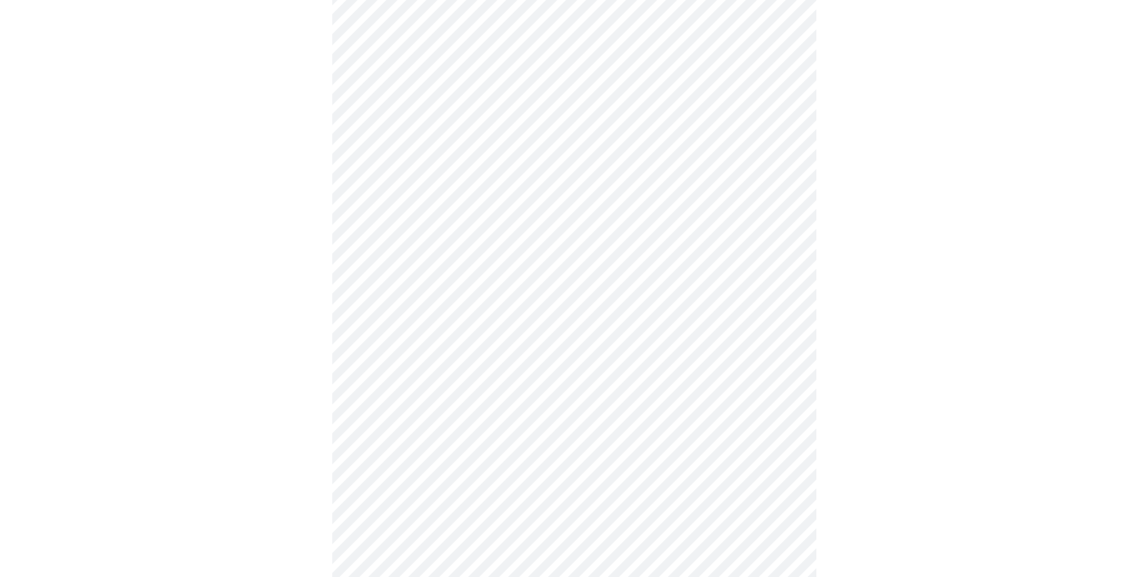
drag, startPoint x: 890, startPoint y: 495, endPoint x: 879, endPoint y: 498, distance: 11.9
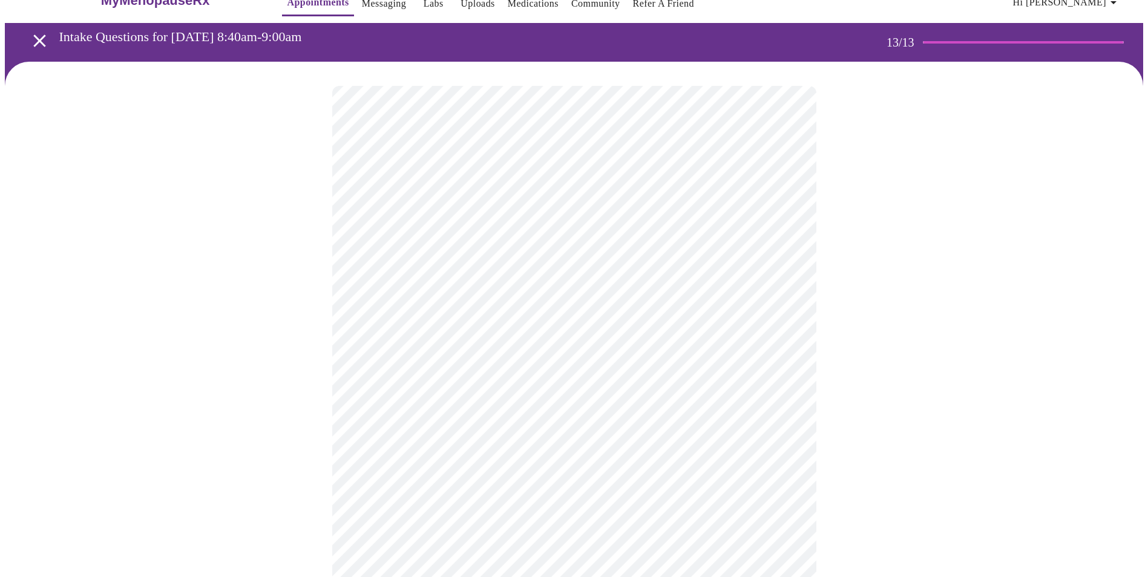
scroll to position [0, 0]
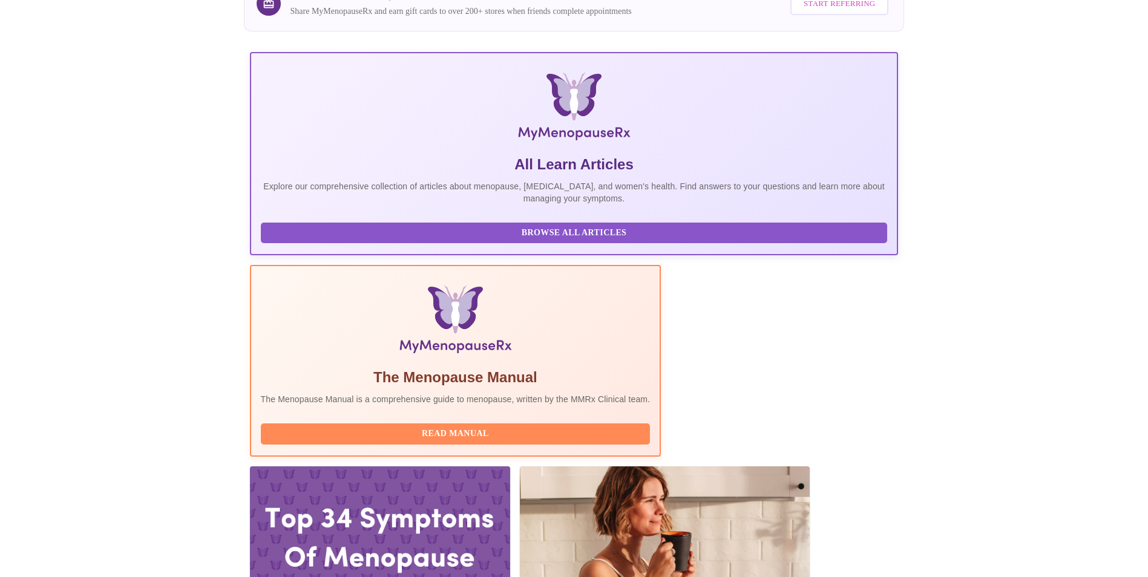
scroll to position [303, 0]
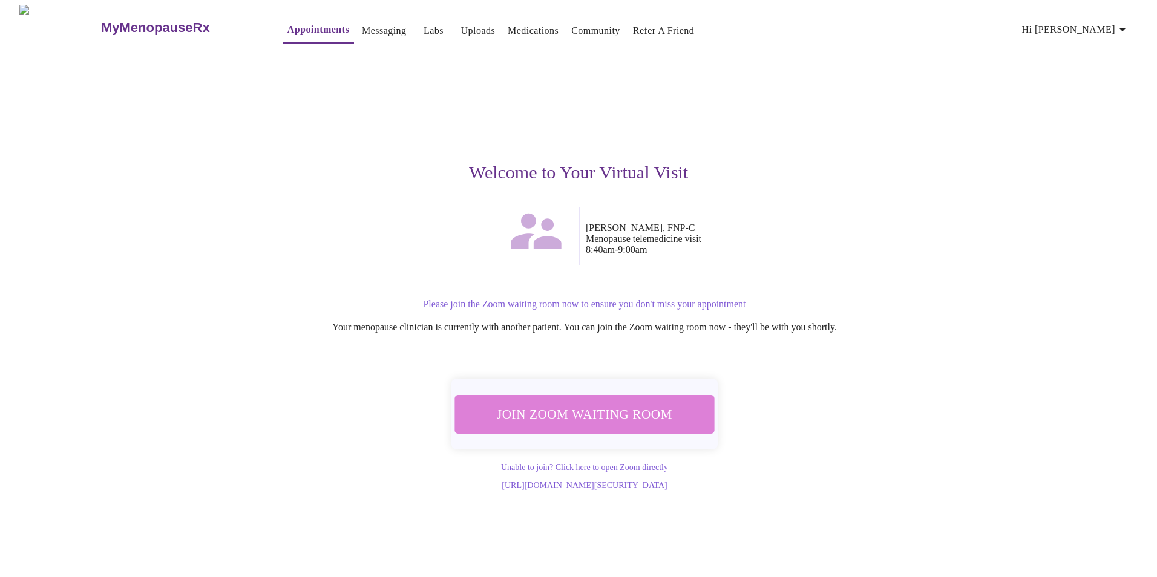
click at [589, 416] on span "Join Zoom Waiting Room" at bounding box center [585, 414] width 228 height 22
